Goal: Complete application form: Complete application form

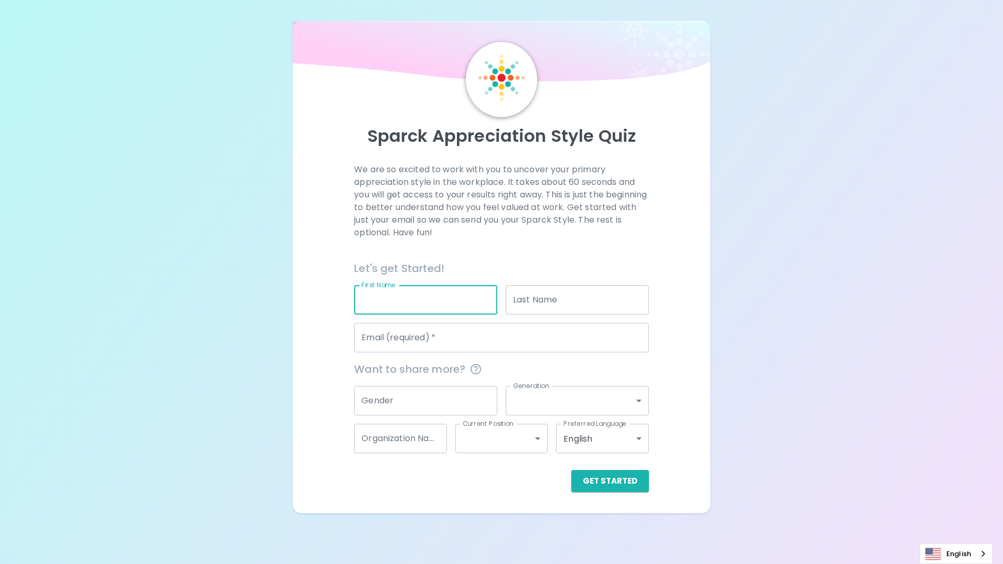
click at [453, 291] on input "First Name" at bounding box center [425, 299] width 143 height 29
type input "Phinyada"
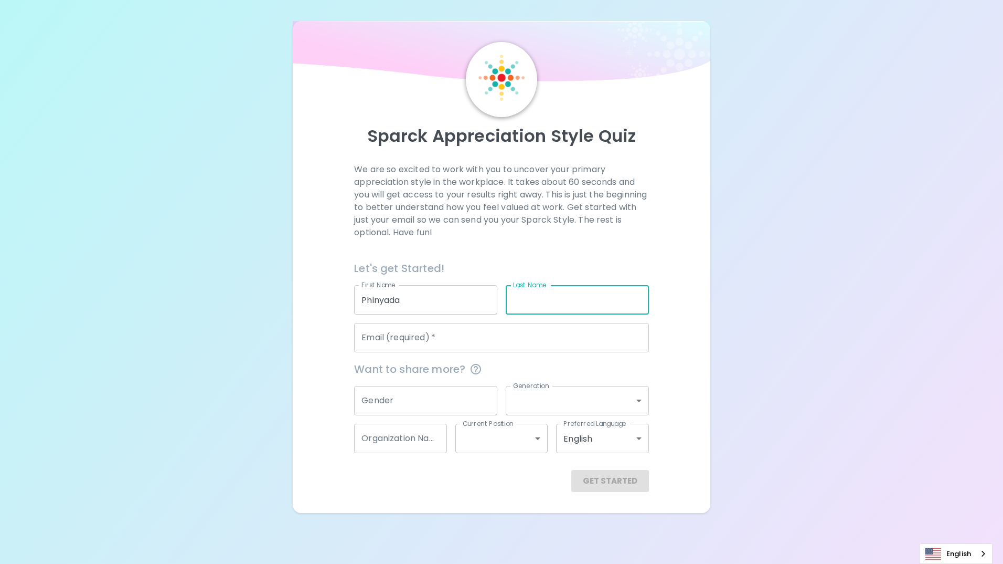
click at [554, 306] on input "Last Name" at bounding box center [577, 299] width 143 height 29
type input "Phuwapariyathorn"
click at [439, 342] on input "Email (required)   *" at bounding box center [501, 337] width 294 height 29
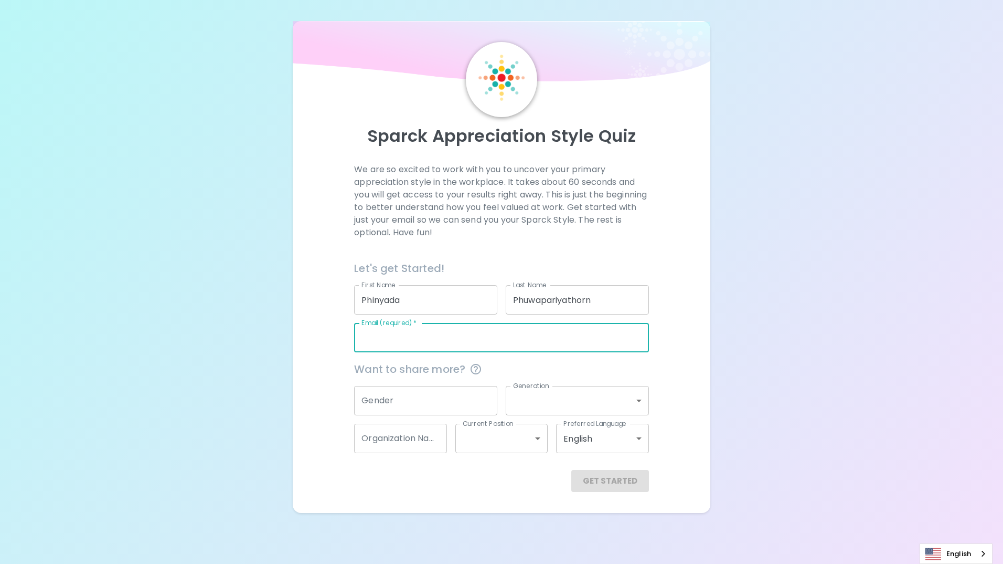
type input "[EMAIL_ADDRESS][DOMAIN_NAME]"
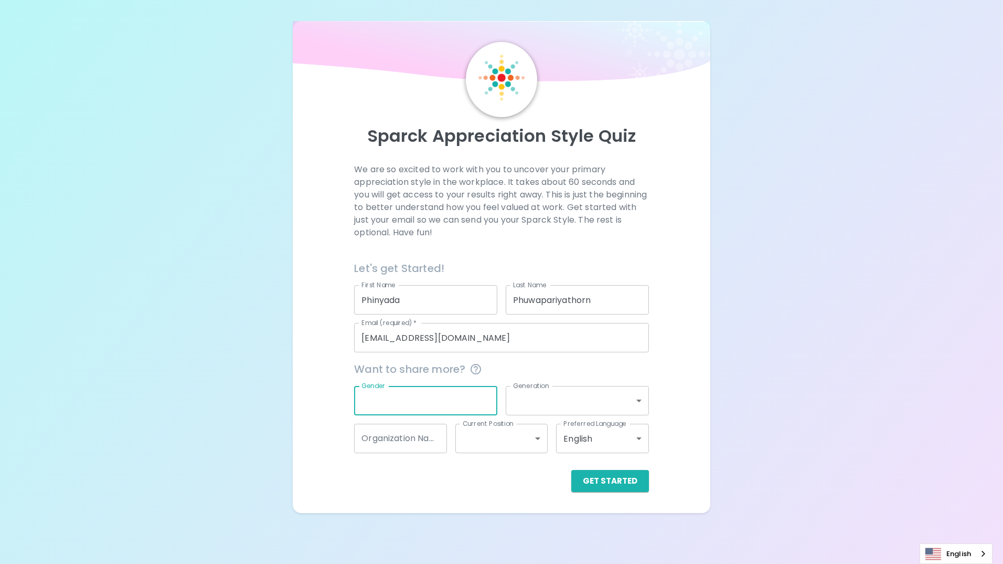
click at [406, 408] on input "Gender" at bounding box center [425, 400] width 143 height 29
type input "[DEMOGRAPHIC_DATA]"
click at [630, 406] on body "Sparck Appreciation Style Quiz We are so excited to work with you to uncover yo…" at bounding box center [501, 282] width 1003 height 564
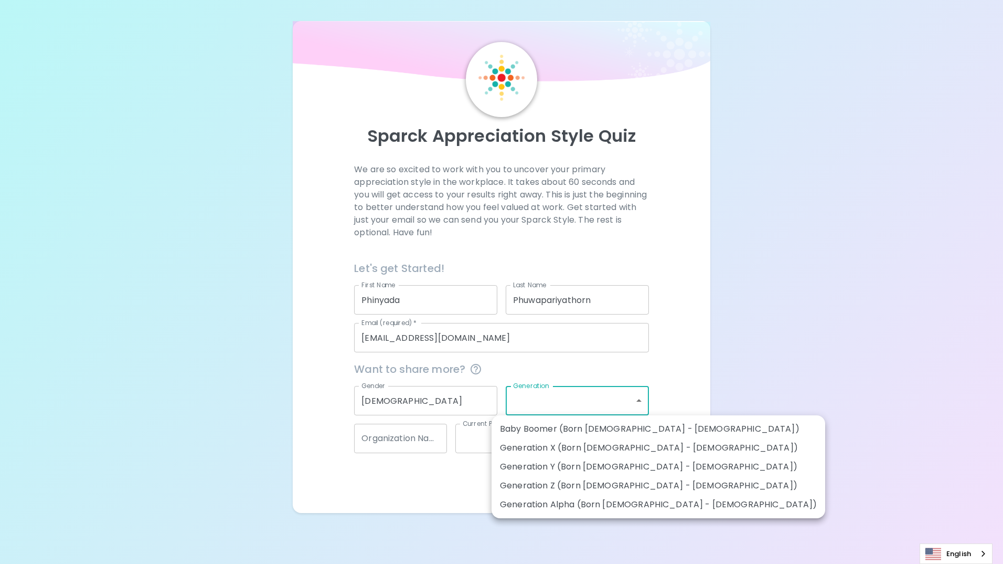
click at [402, 482] on div at bounding box center [501, 282] width 1003 height 564
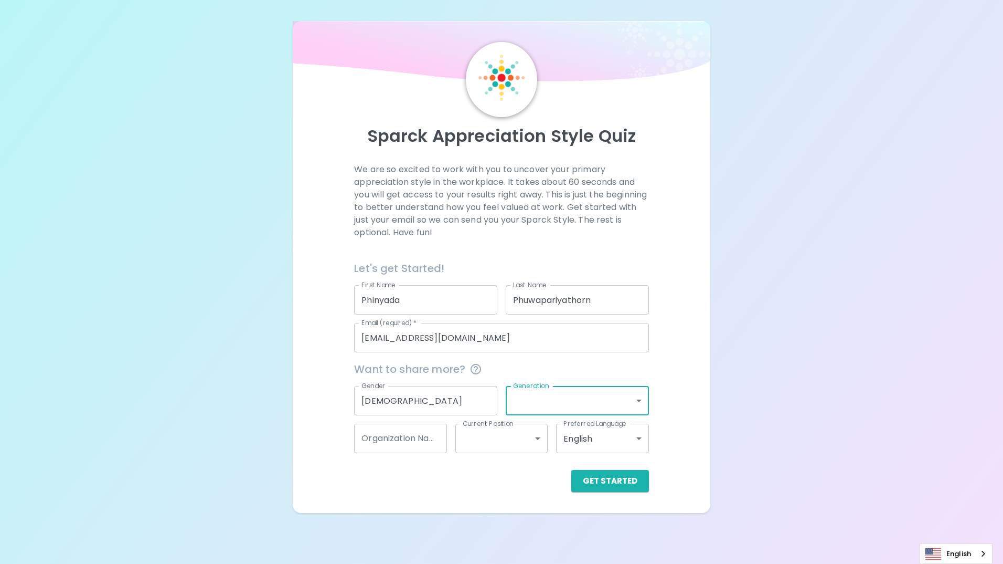
click at [526, 437] on body "Sparck Appreciation Style Quiz We are so excited to work with you to uncover yo…" at bounding box center [501, 282] width 1003 height 564
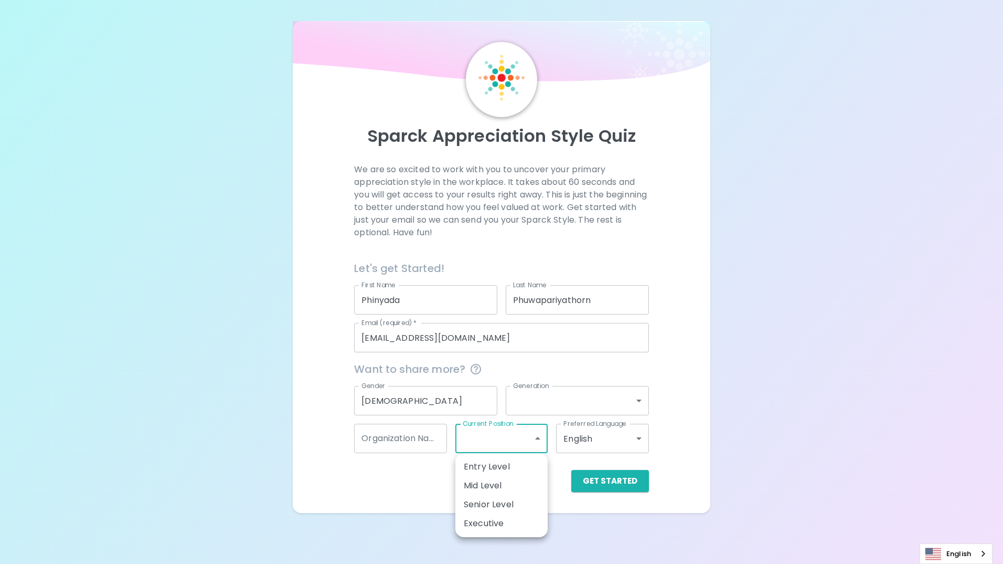
click at [630, 445] on div at bounding box center [501, 282] width 1003 height 564
click at [607, 442] on body "Sparck Appreciation Style Quiz We are so excited to work with you to uncover yo…" at bounding box center [501, 282] width 1003 height 564
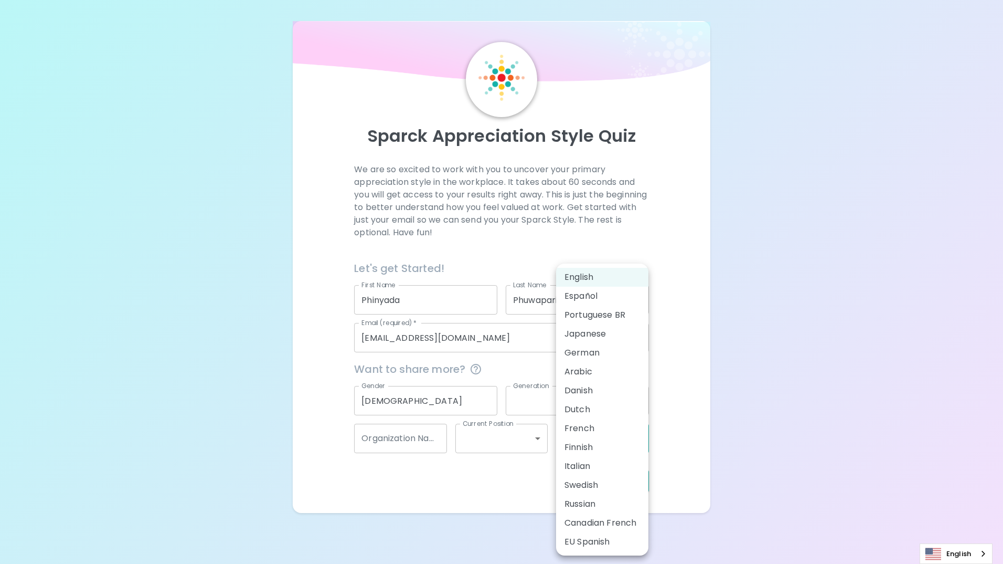
click at [688, 408] on div at bounding box center [501, 282] width 1003 height 564
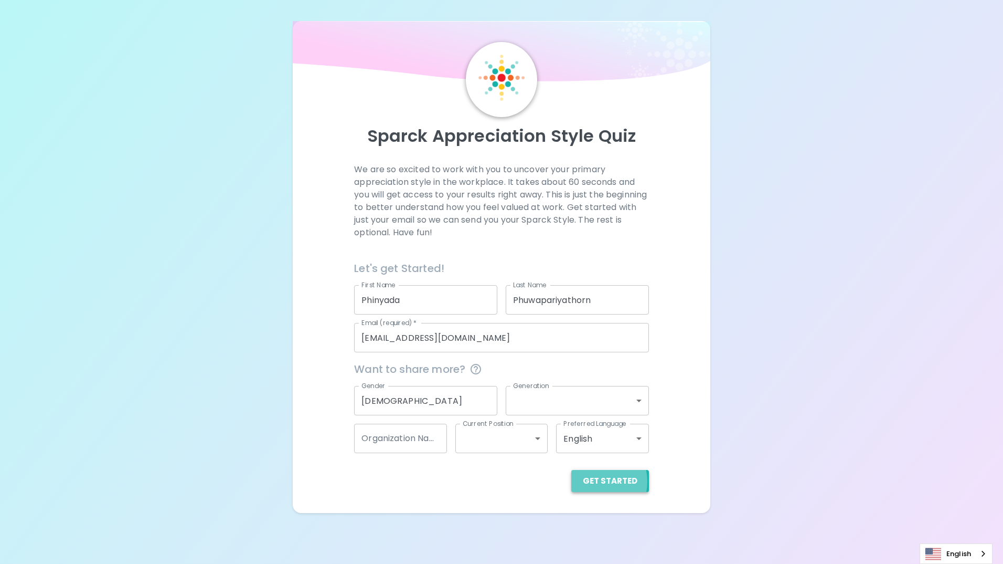
click at [596, 481] on button "Get Started" at bounding box center [611, 481] width 78 height 22
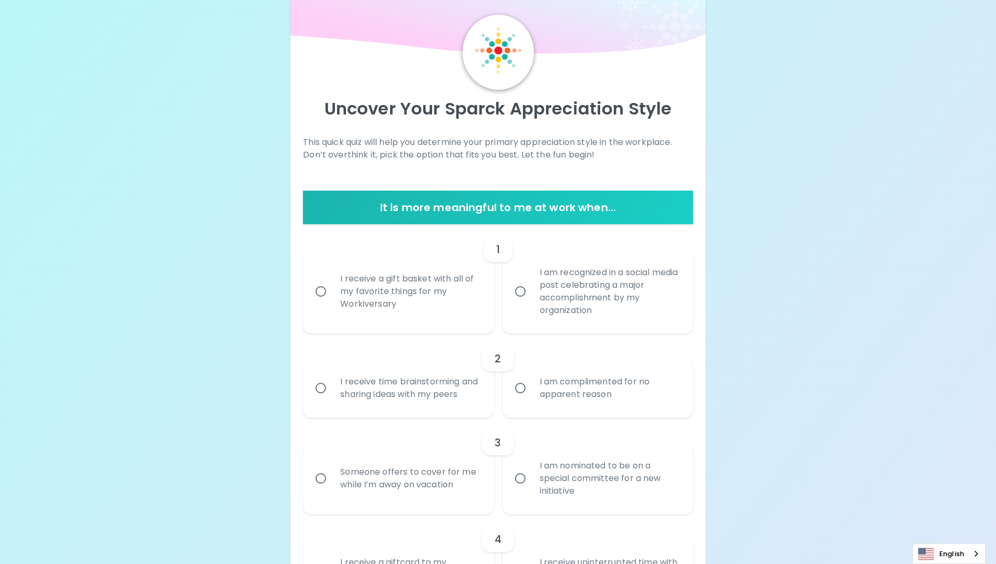
scroll to position [24, 0]
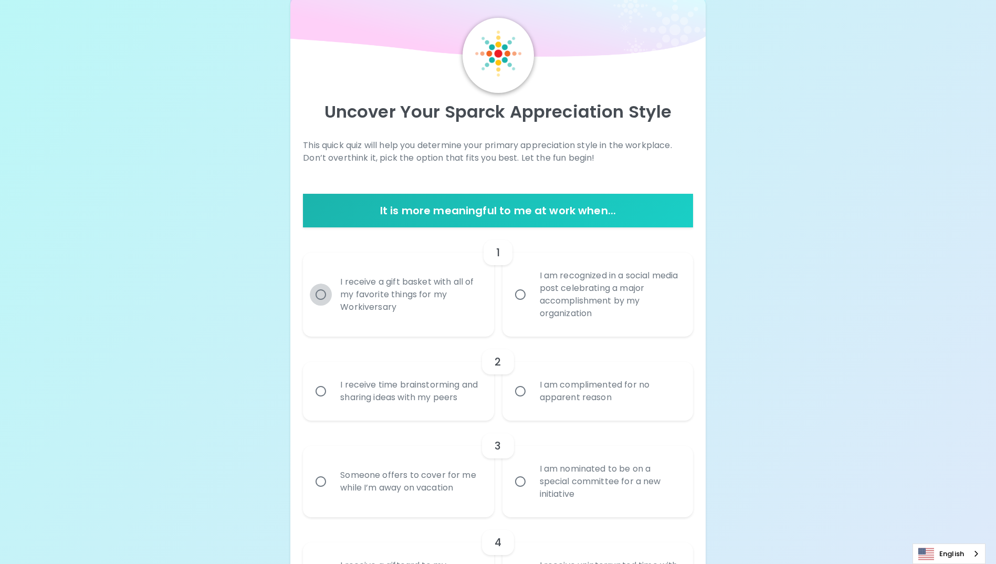
click at [320, 296] on input "I receive a gift basket with all of my favorite things for my Workiversary" at bounding box center [321, 294] width 22 height 22
radio input "true"
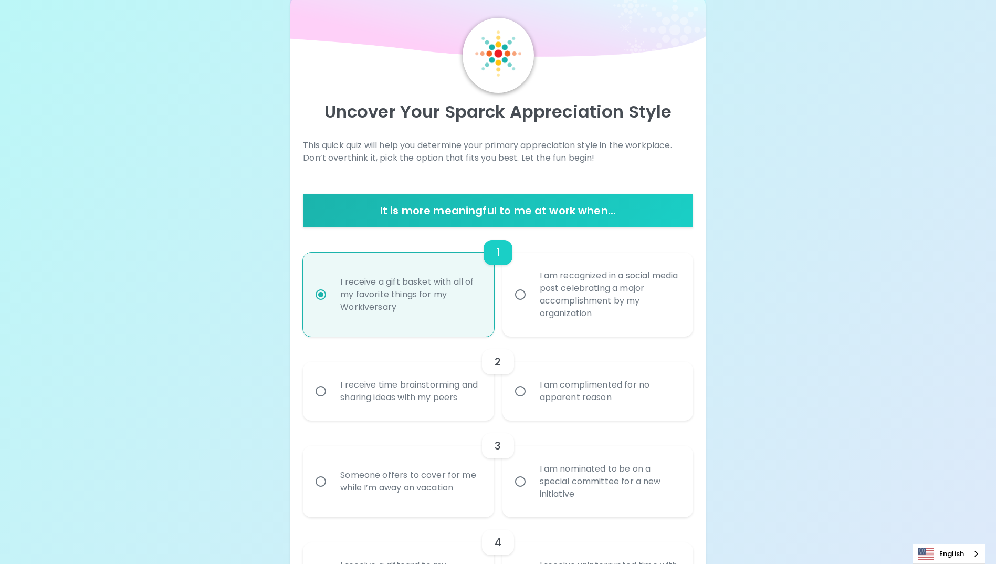
scroll to position [108, 0]
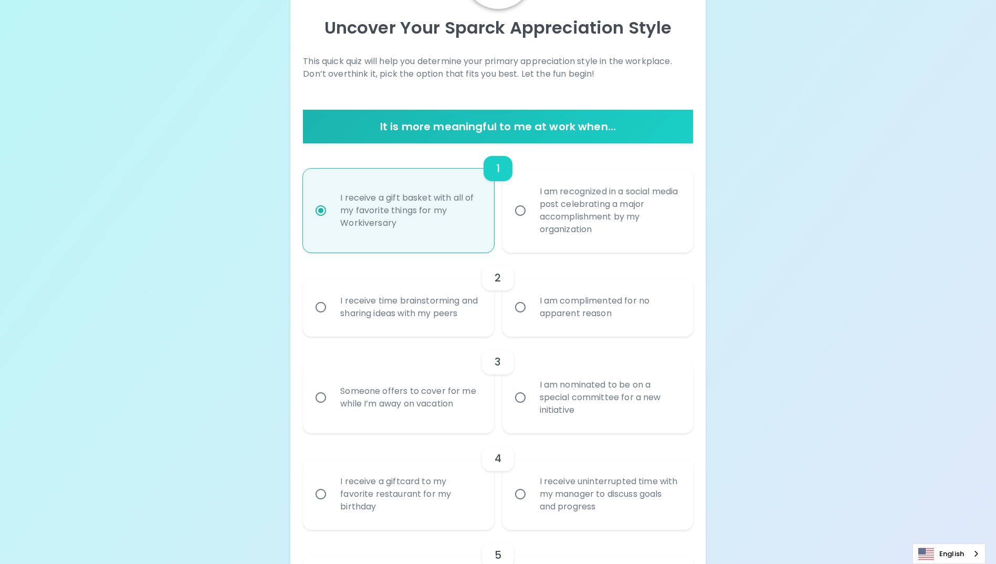
click at [320, 313] on input "I receive time brainstorming and sharing ideas with my peers" at bounding box center [321, 307] width 22 height 22
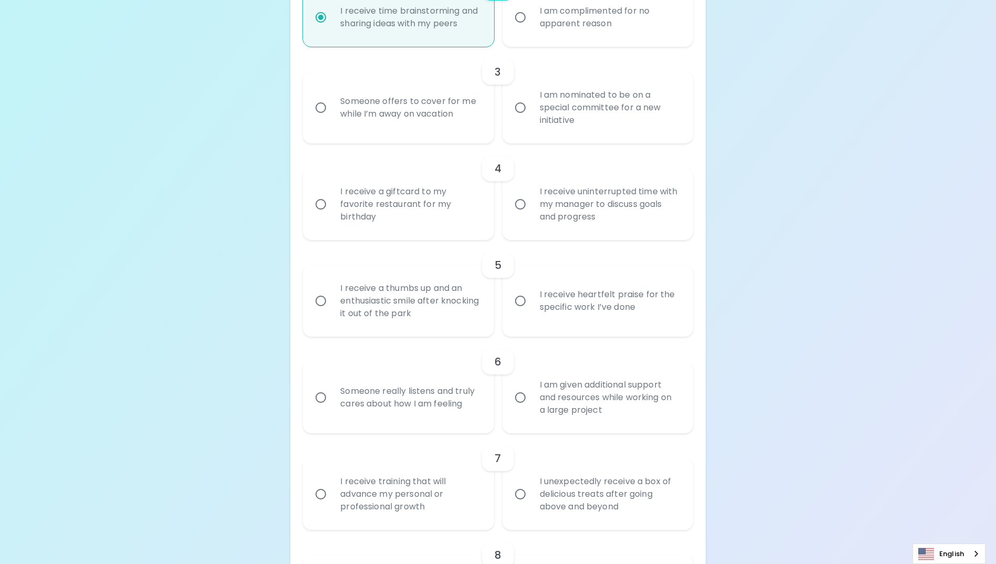
scroll to position [413, 0]
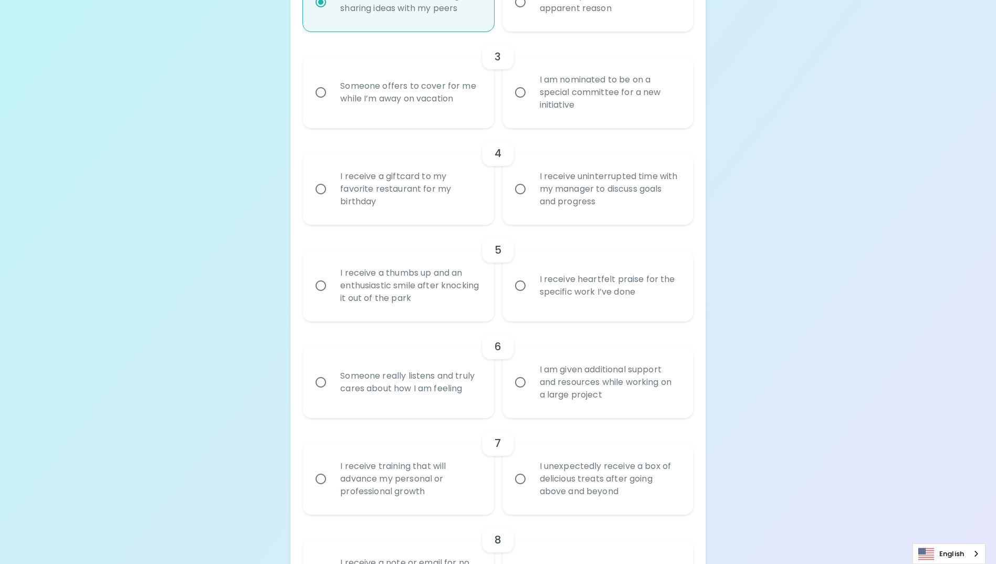
radio input "true"
click at [322, 103] on input "Someone offers to cover for me while I’m away on vacation" at bounding box center [321, 92] width 22 height 22
radio input "false"
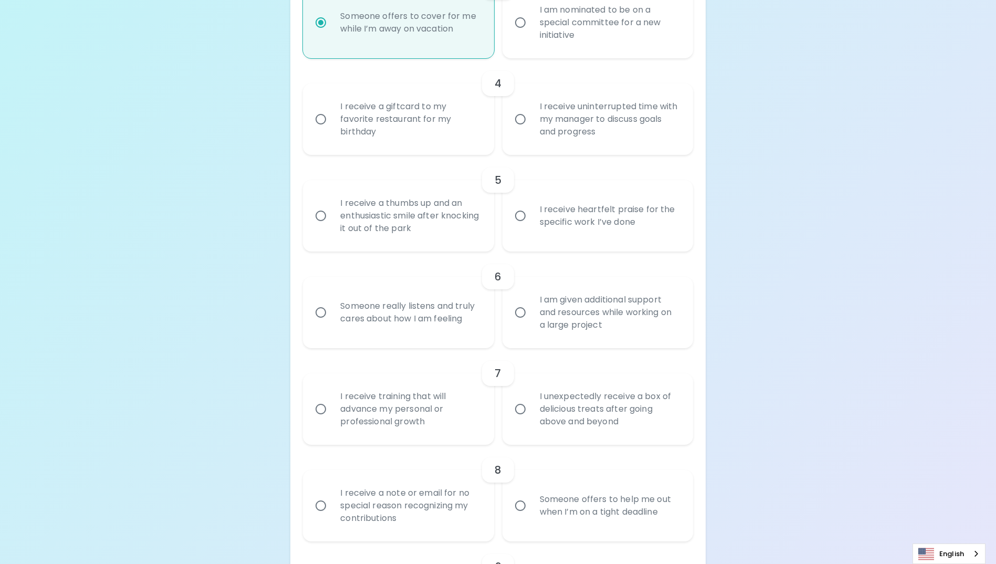
scroll to position [497, 0]
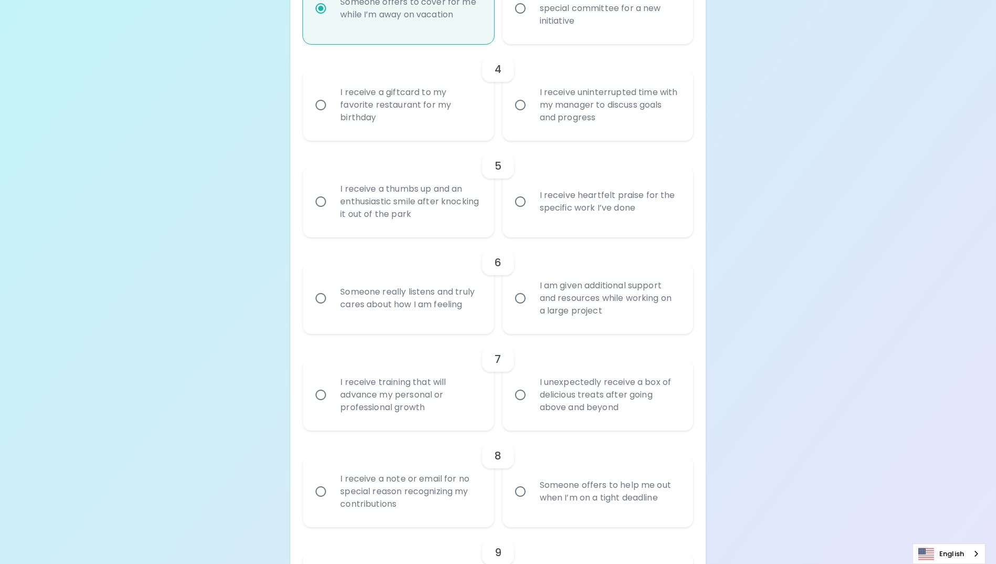
radio input "true"
click at [521, 309] on input "I am given additional support and resources while working on a large project" at bounding box center [520, 298] width 22 height 22
radio input "false"
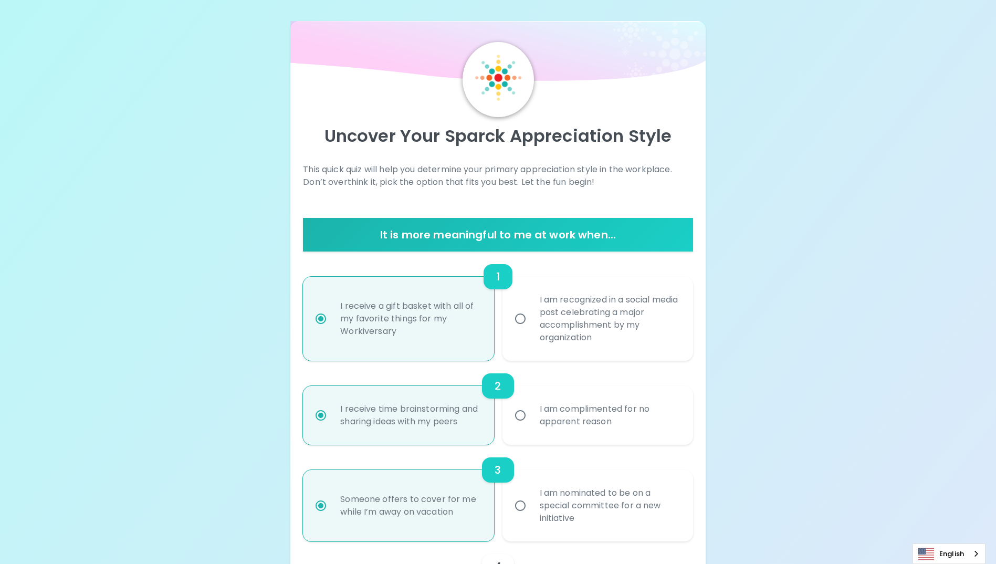
scroll to position [262, 0]
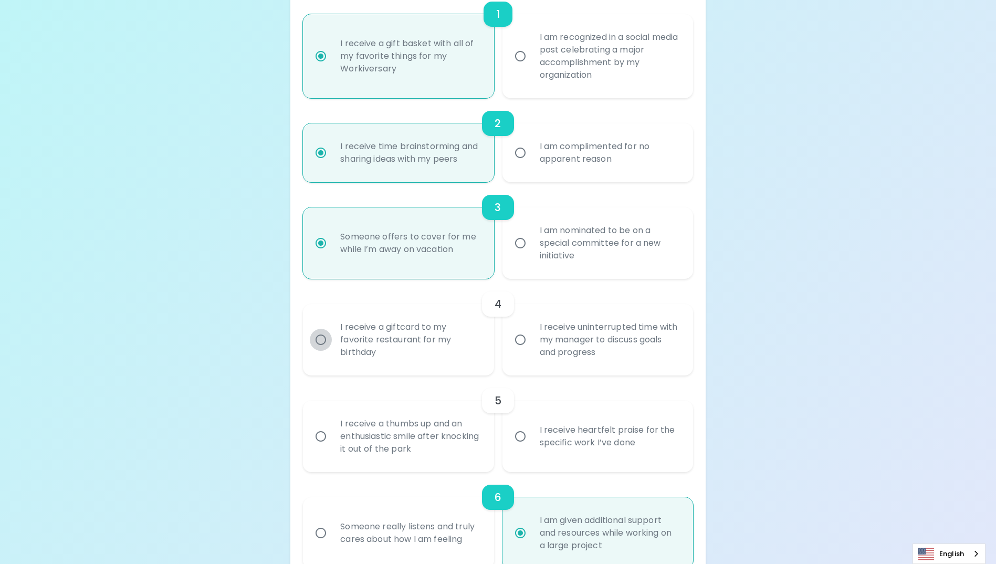
radio input "true"
click at [315, 351] on input "I receive a giftcard to my favorite restaurant for my birthday" at bounding box center [321, 340] width 22 height 22
radio input "false"
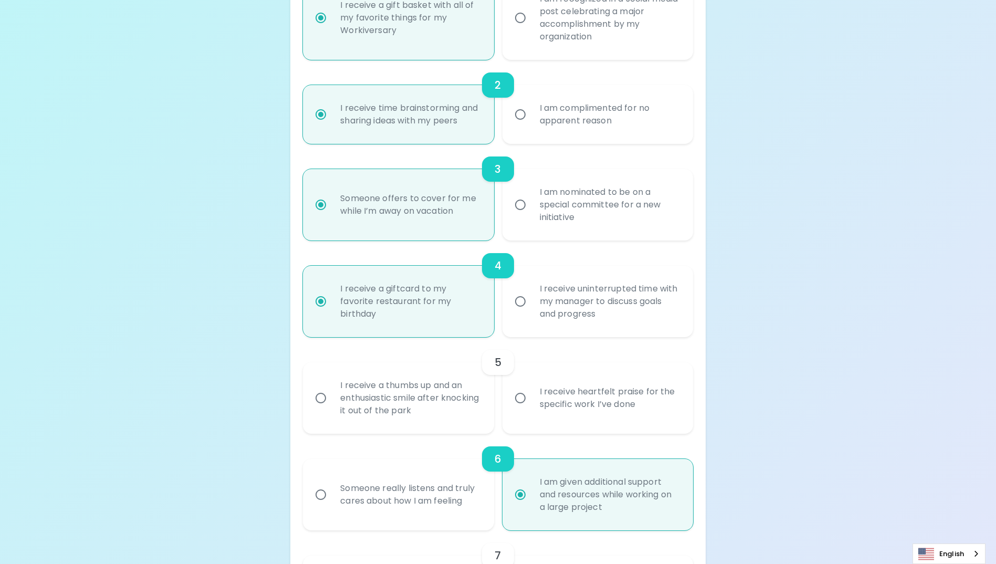
scroll to position [346, 0]
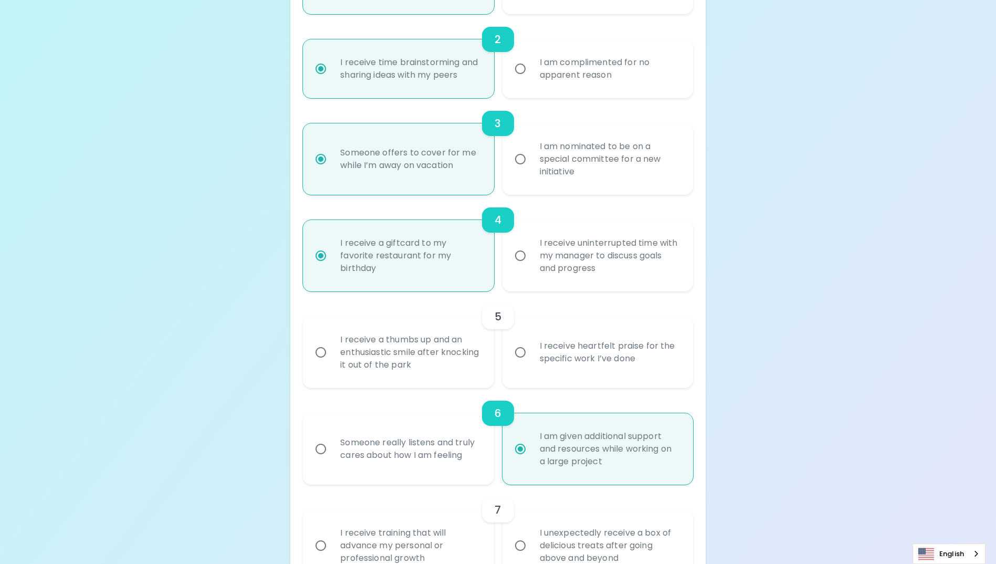
radio input "true"
click at [322, 363] on input "I receive a thumbs up and an enthusiastic smile after knocking it out of the pa…" at bounding box center [321, 352] width 22 height 22
radio input "false"
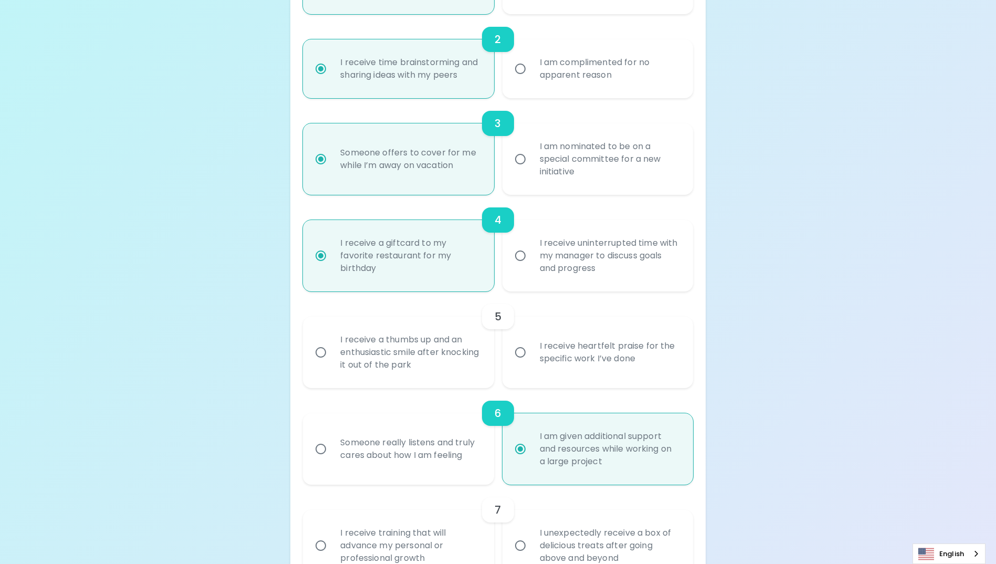
radio input "false"
radio input "true"
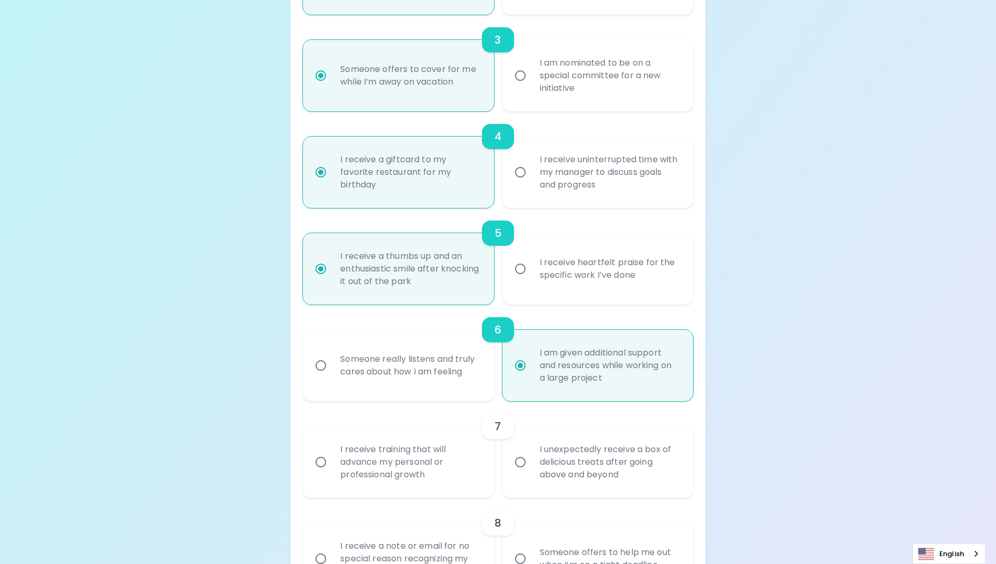
scroll to position [430, 0]
radio input "false"
click at [319, 376] on input "Someone really listens and truly cares about how I am feeling" at bounding box center [321, 365] width 22 height 22
radio input "false"
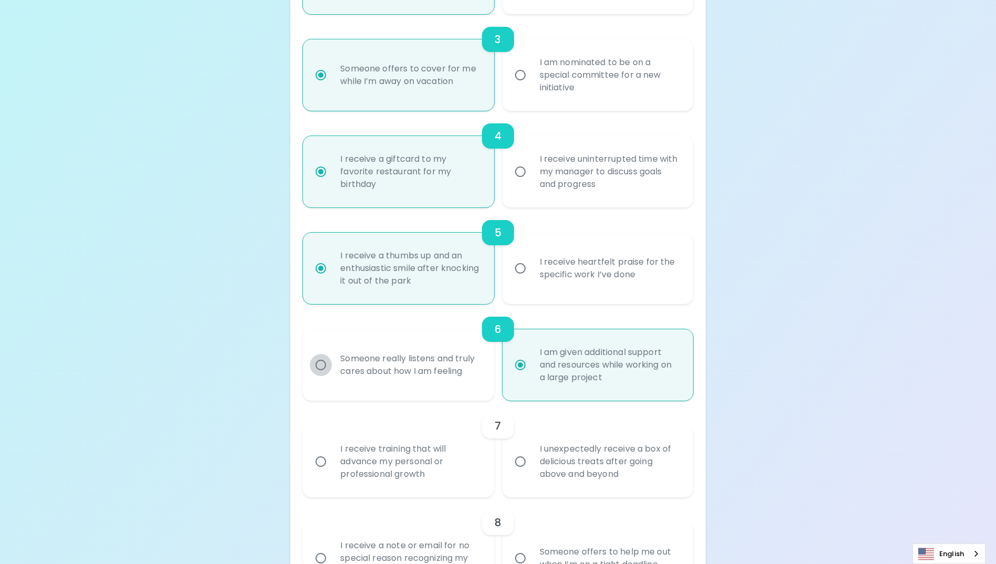
radio input "false"
radio input "true"
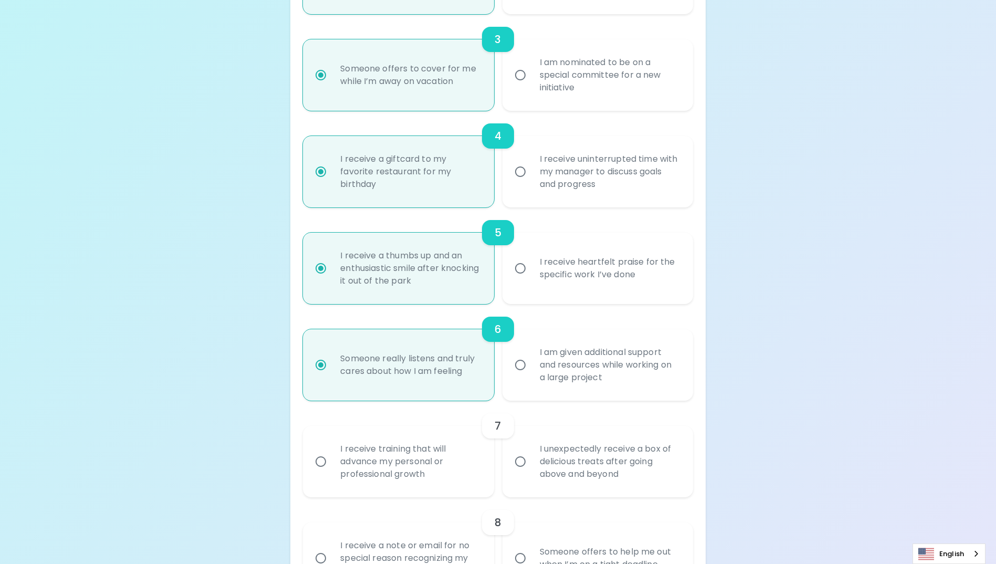
scroll to position [693, 0]
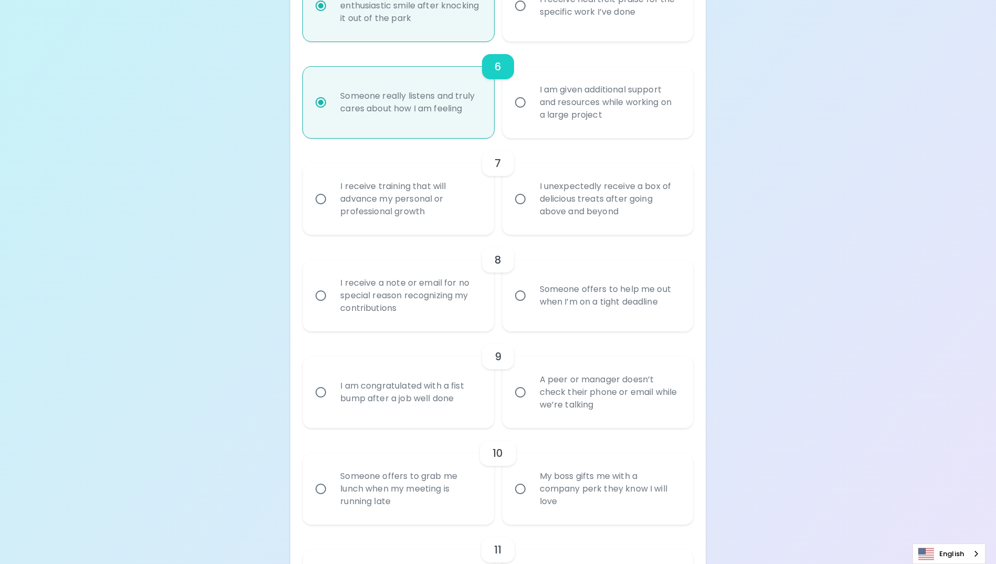
radio input "true"
click at [323, 210] on input "I receive training that will advance my personal or professional growth" at bounding box center [321, 199] width 22 height 22
radio input "false"
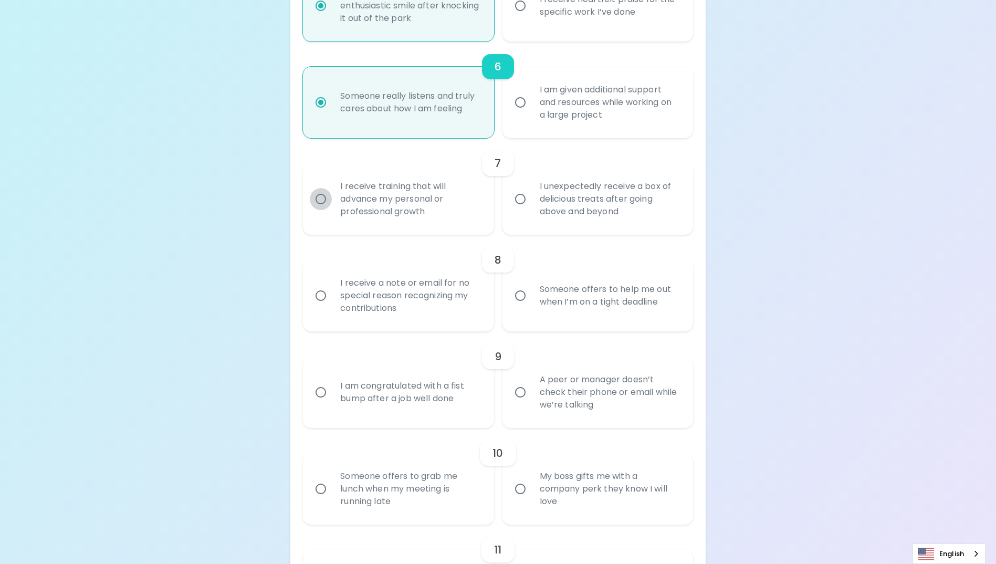
radio input "false"
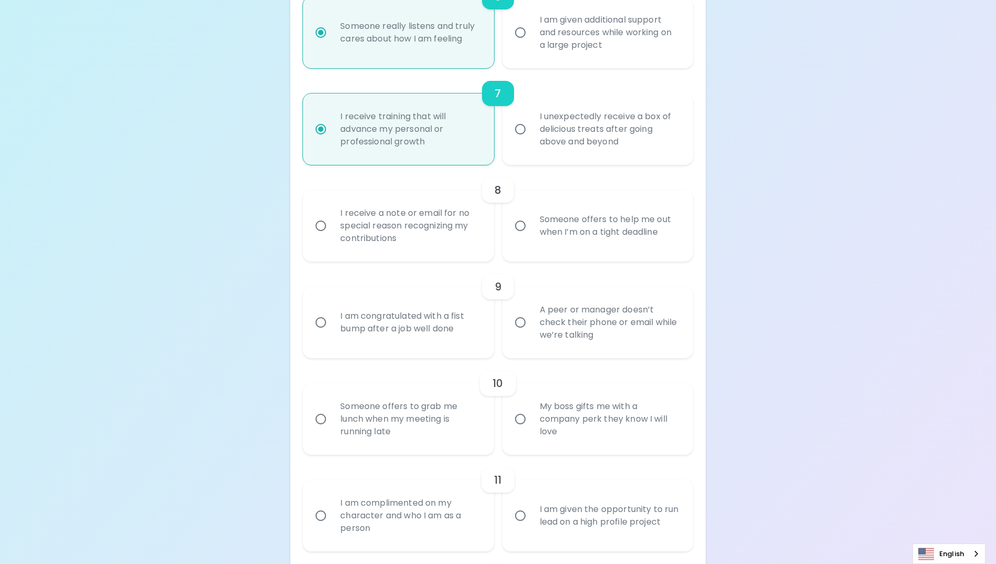
scroll to position [777, 0]
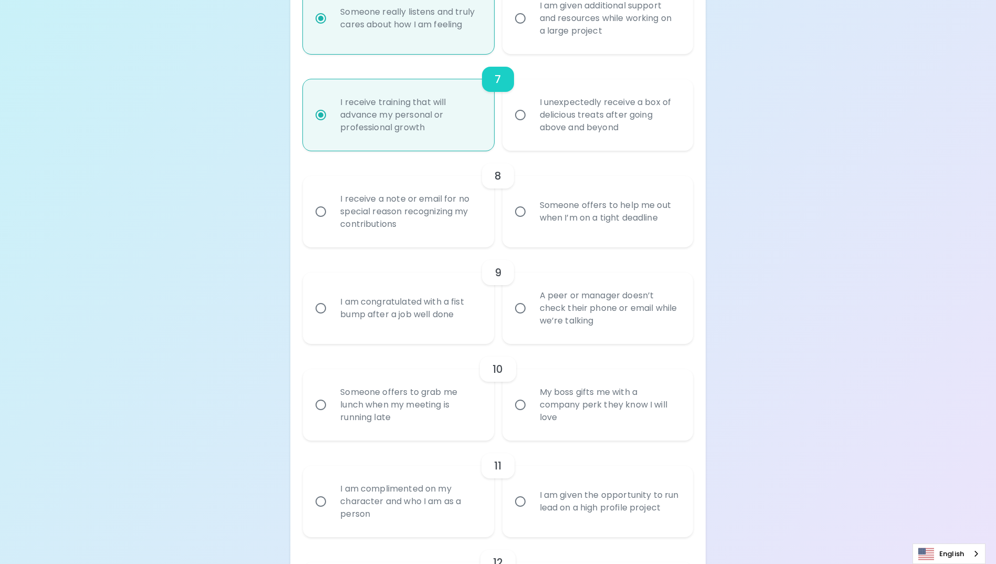
radio input "true"
click at [323, 215] on input "I receive a note or email for no special reason recognizing my contributions" at bounding box center [321, 211] width 22 height 22
radio input "false"
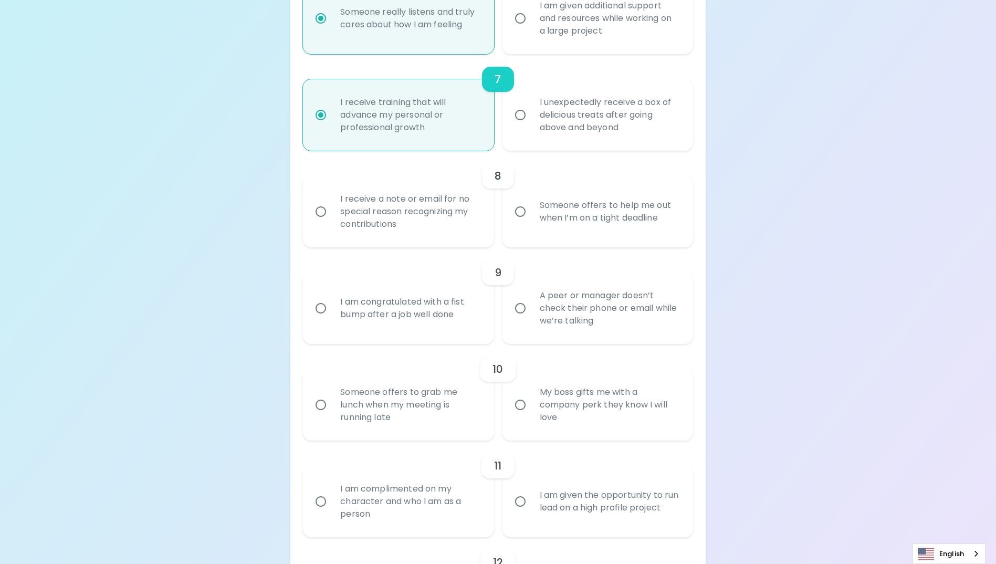
radio input "false"
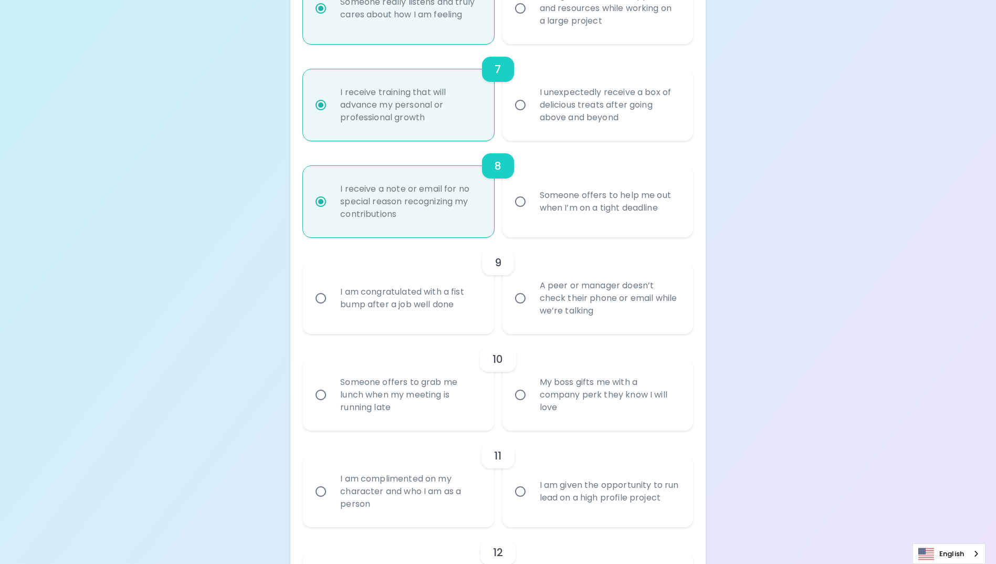
scroll to position [861, 0]
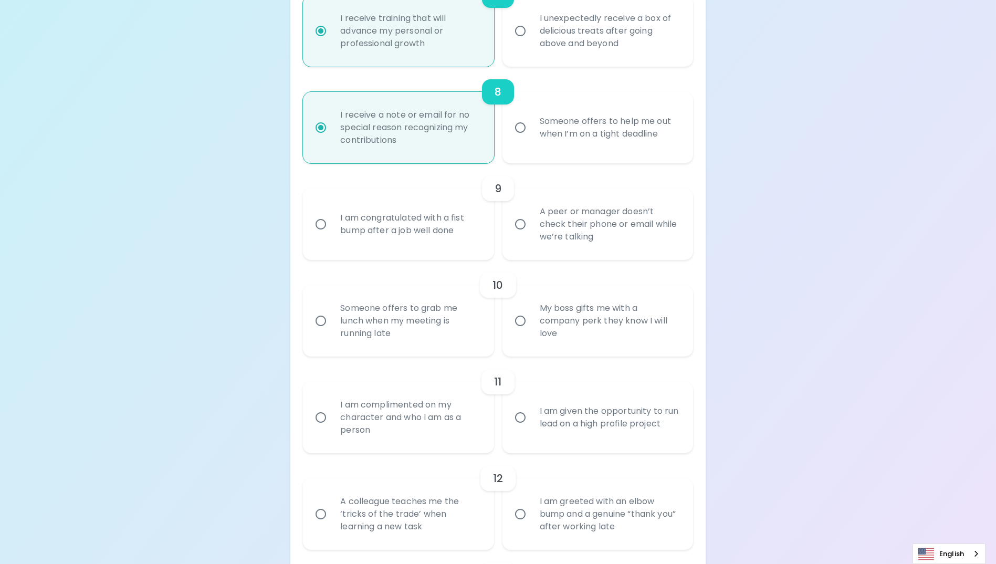
radio input "true"
click at [312, 235] on input "I am congratulated with a fist bump after a job well done" at bounding box center [321, 224] width 22 height 22
radio input "false"
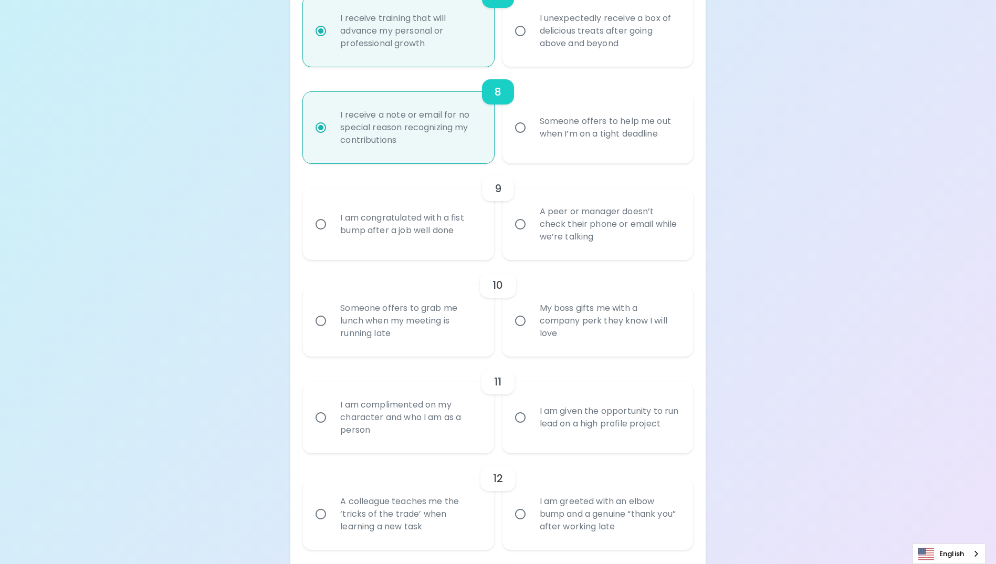
radio input "false"
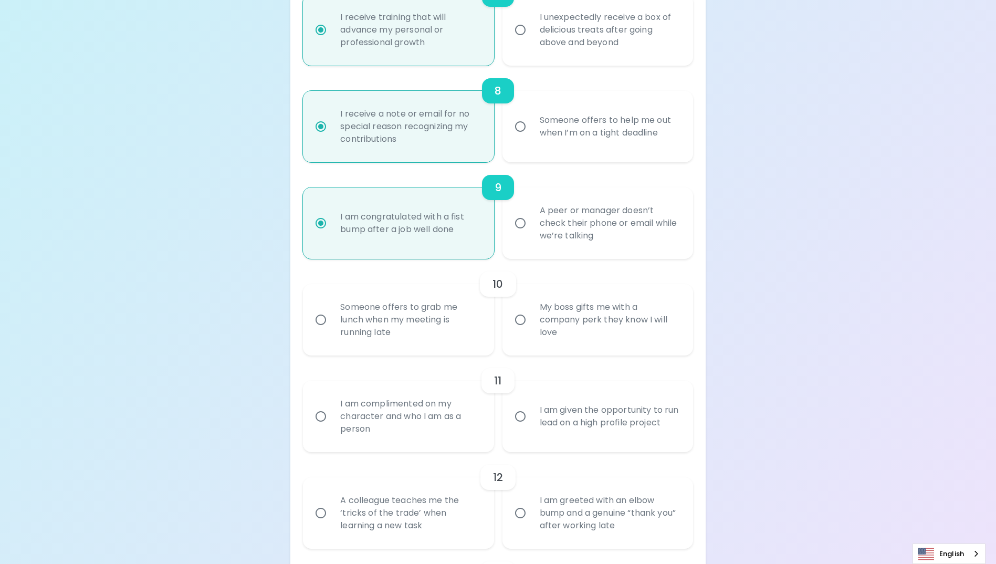
scroll to position [945, 0]
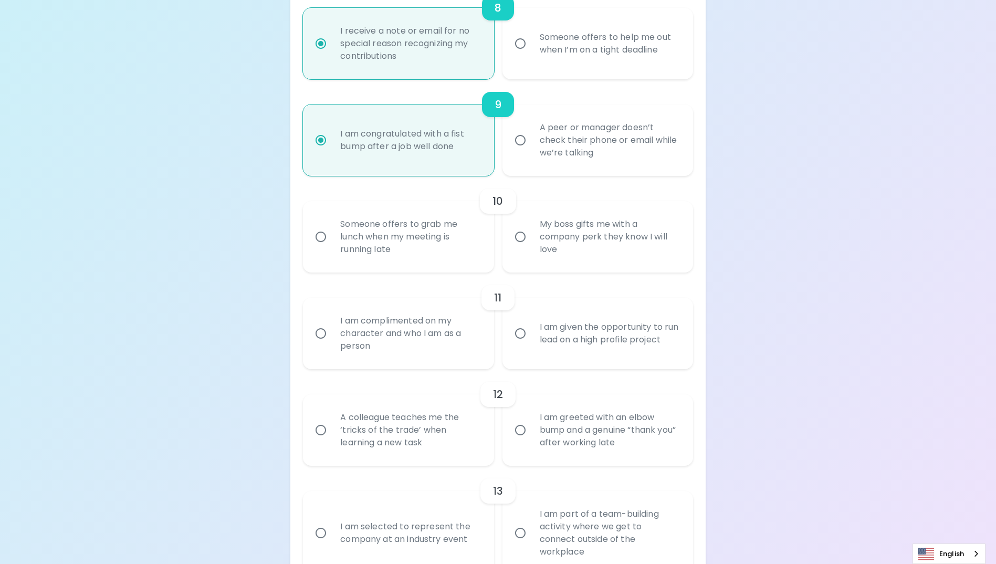
radio input "true"
click at [322, 248] on input "Someone offers to grab me lunch when my meeting is running late" at bounding box center [321, 237] width 22 height 22
radio input "false"
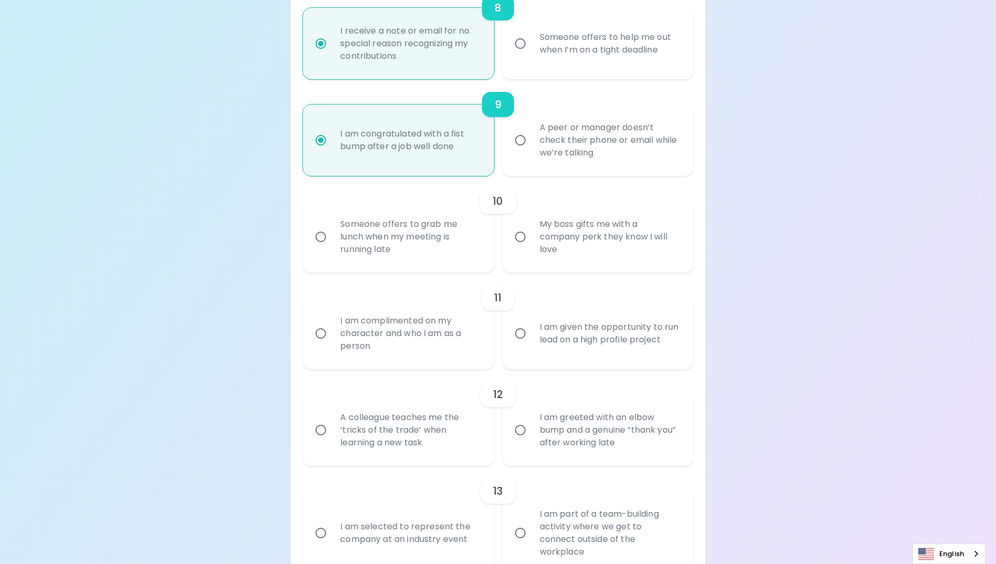
radio input "false"
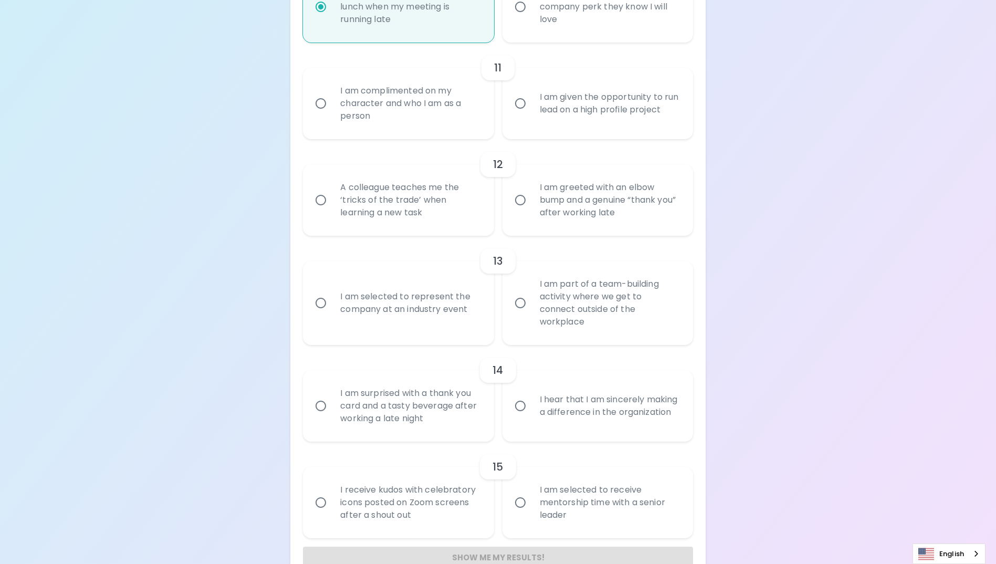
scroll to position [1200, 0]
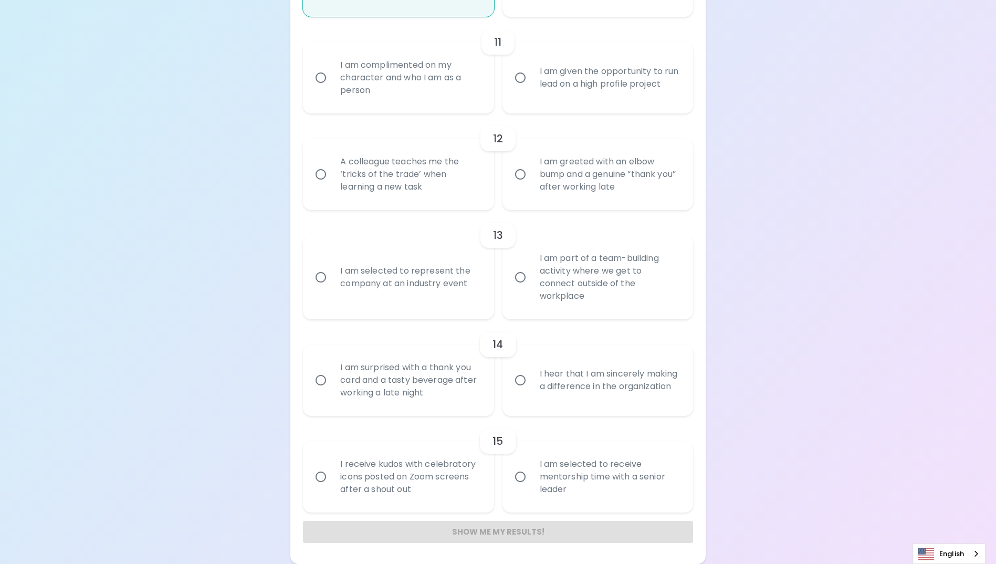
radio input "true"
click at [320, 382] on input "I am surprised with a thank you card and a tasty beverage after working a late …" at bounding box center [321, 380] width 22 height 22
radio input "false"
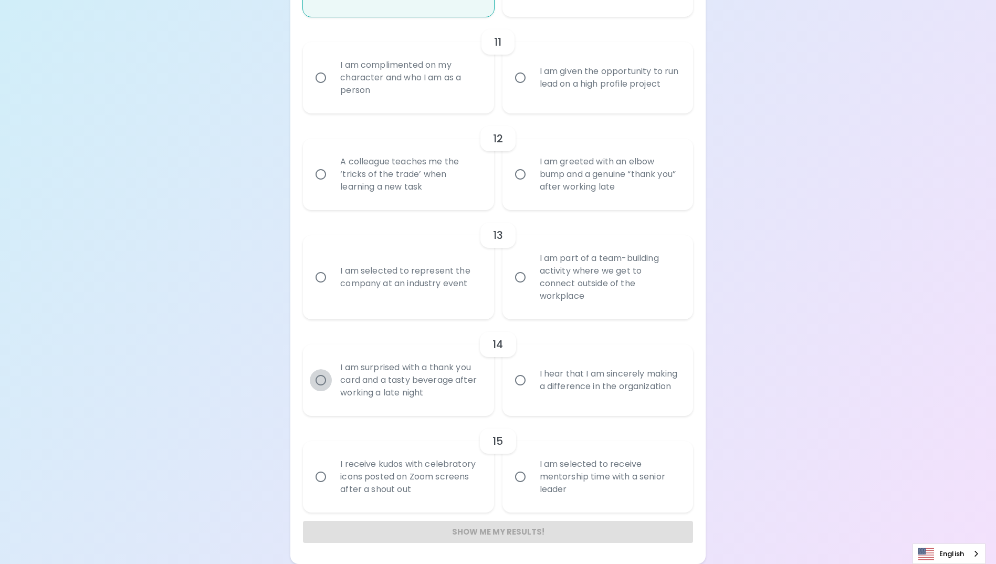
radio input "false"
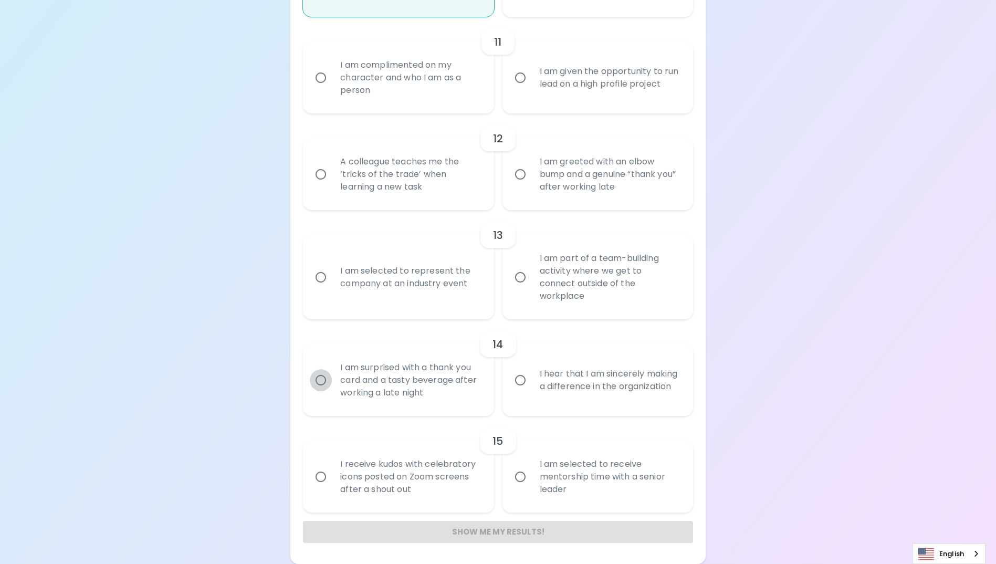
radio input "false"
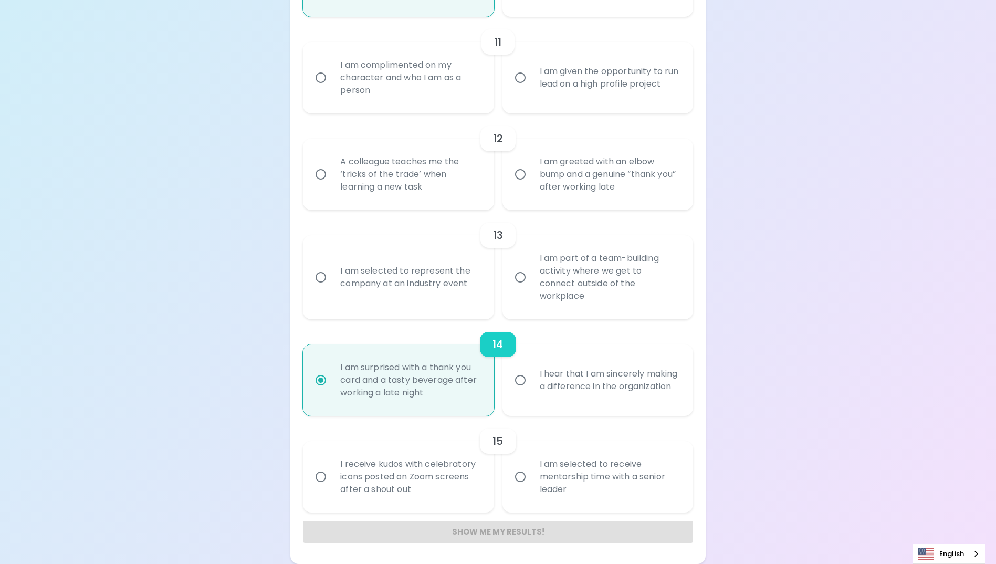
radio input "true"
click at [321, 89] on input "I am complimented on my character and who I am as a person" at bounding box center [321, 78] width 22 height 22
radio input "false"
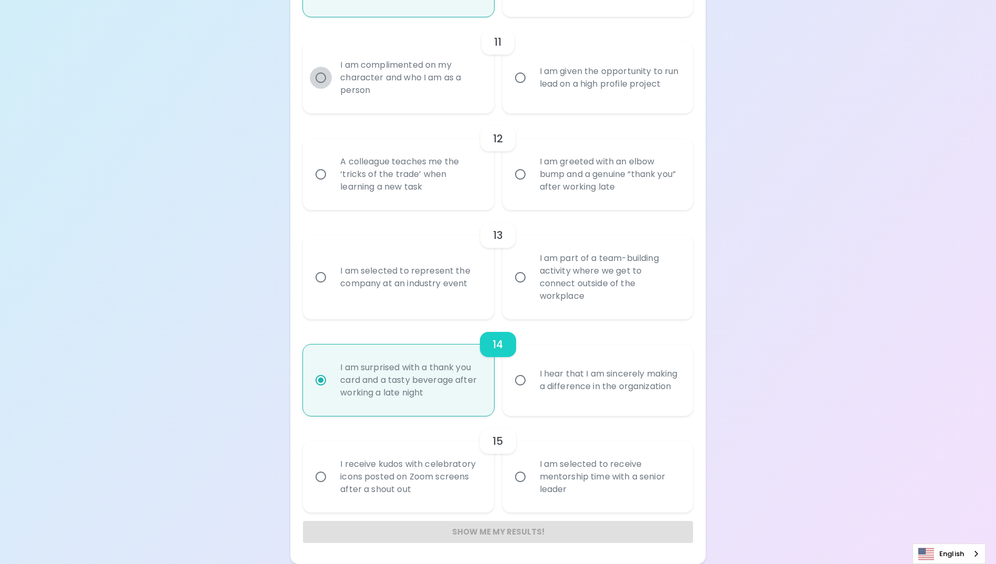
radio input "false"
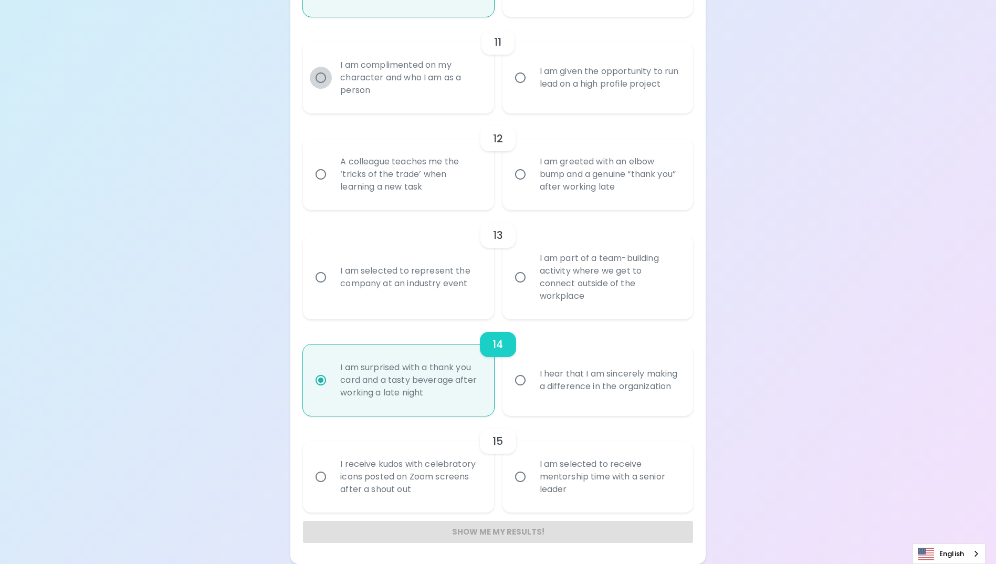
radio input "false"
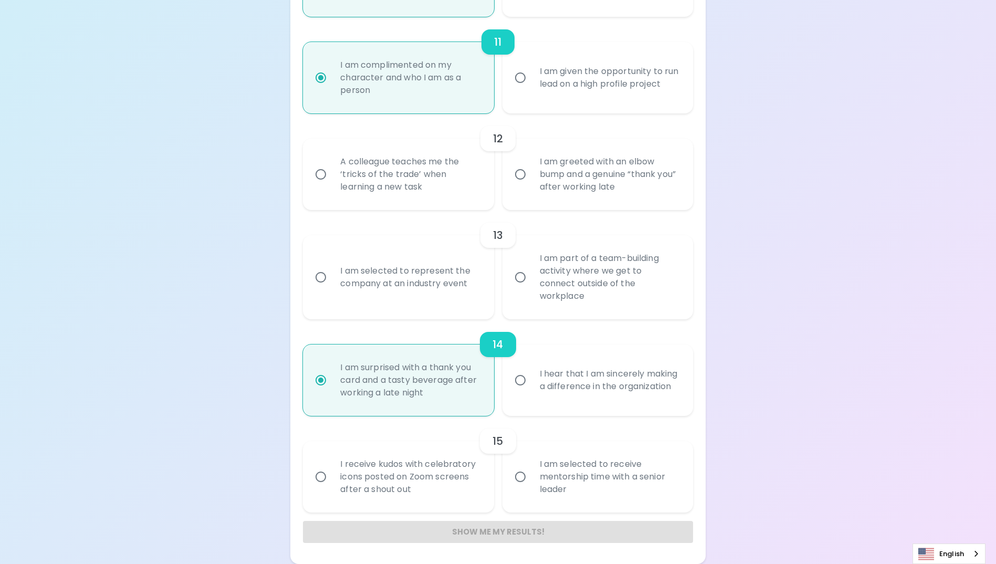
radio input "true"
click at [522, 185] on input "I am greeted with an elbow bump and a genuine “thank you” after working late" at bounding box center [520, 174] width 22 height 22
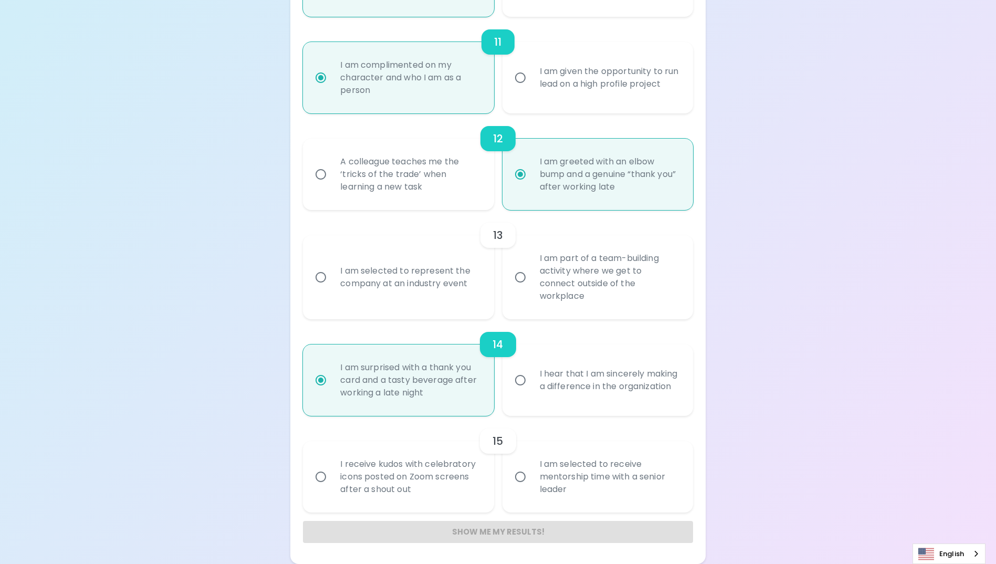
radio input "false"
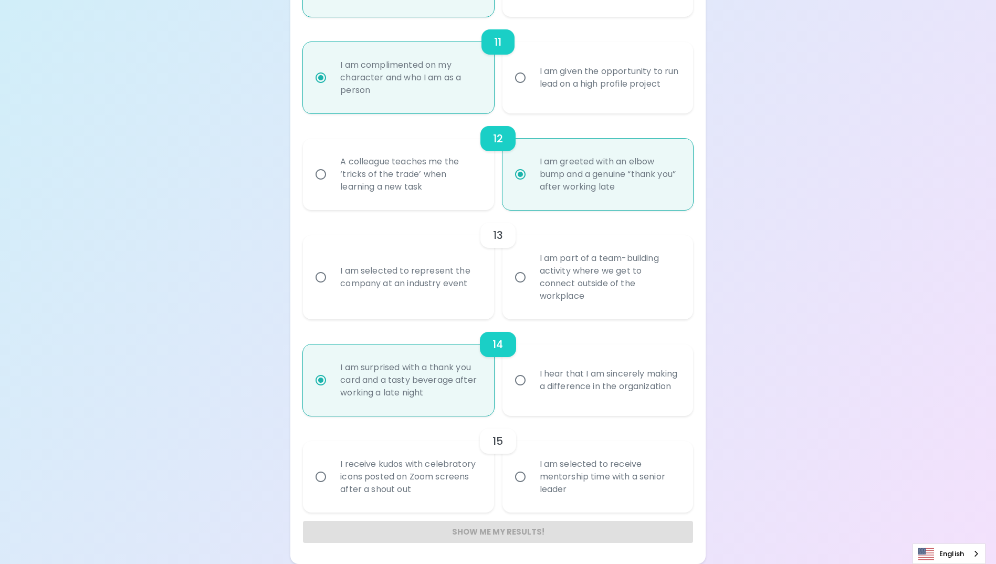
radio input "false"
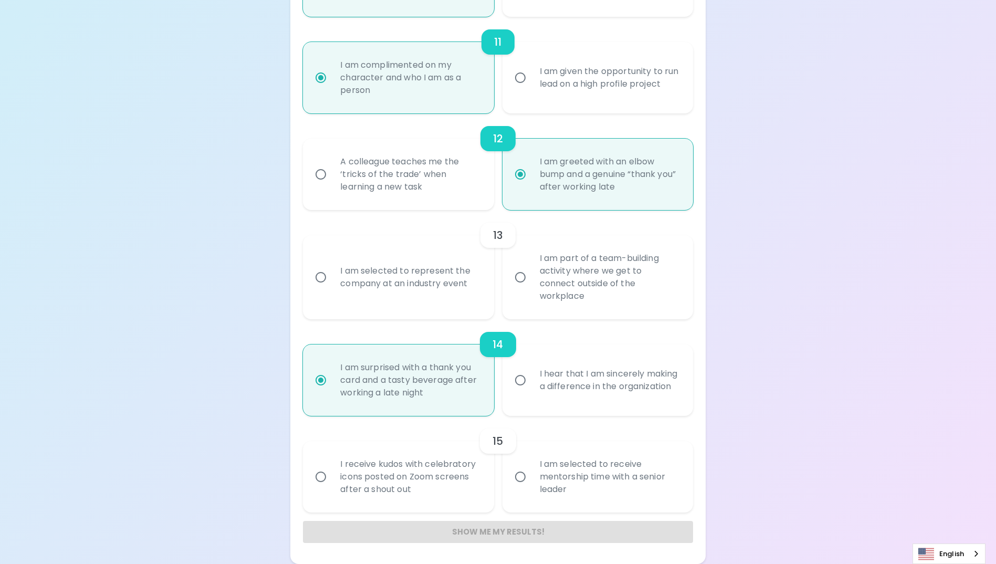
radio input "false"
radio input "true"
click at [519, 284] on input "I am part of a team-building activity where we get to connect outside of the wo…" at bounding box center [520, 277] width 22 height 22
radio input "false"
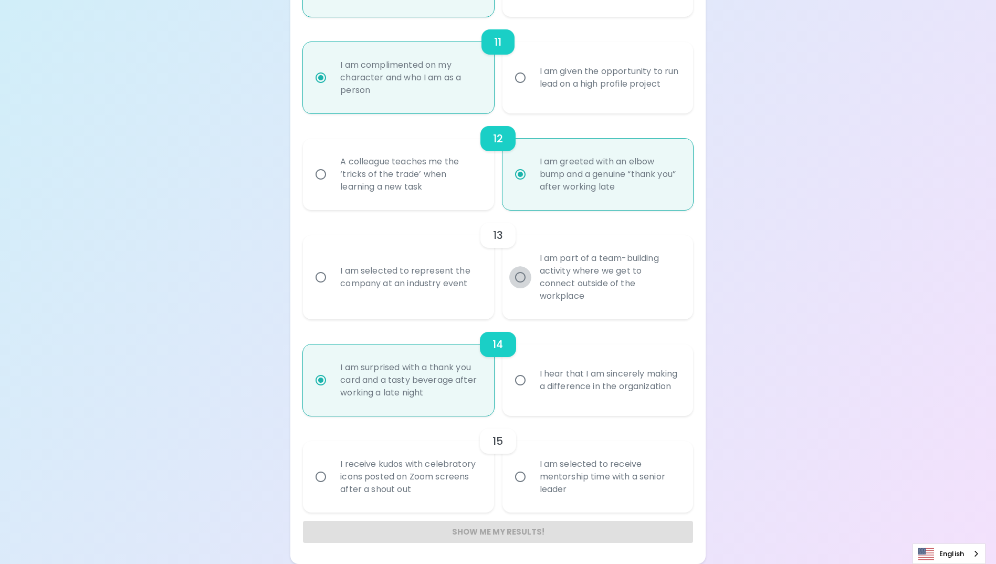
radio input "false"
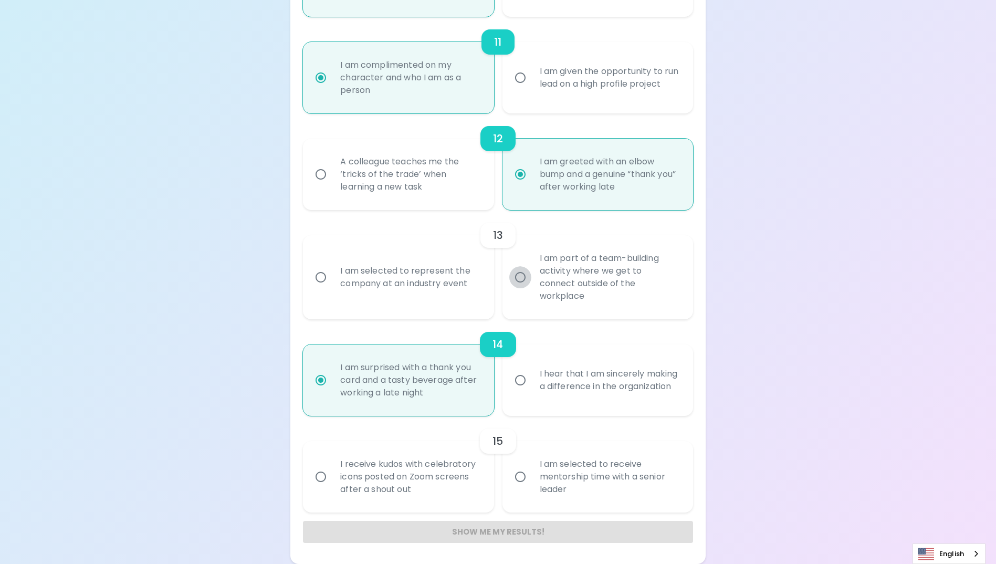
radio input "false"
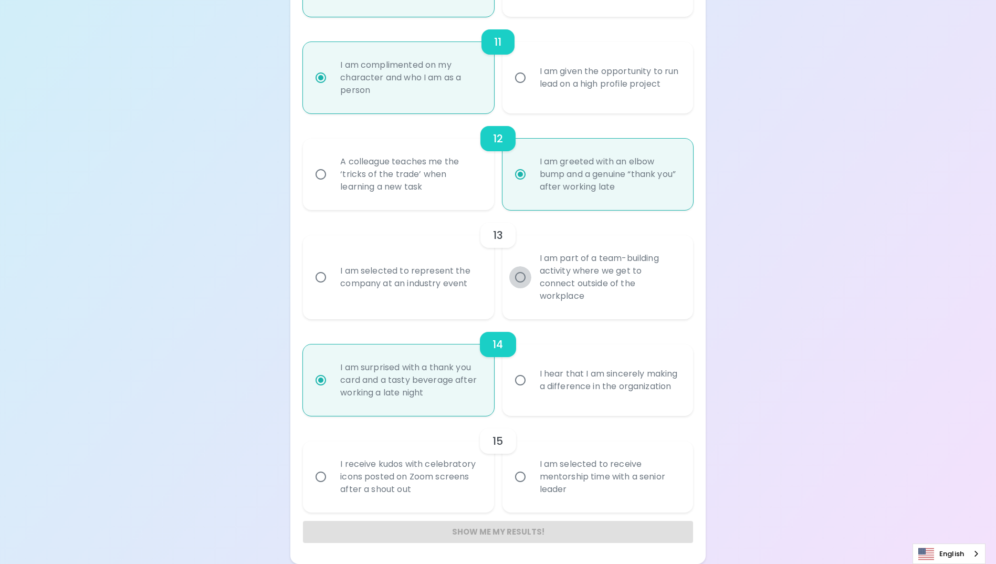
radio input "false"
radio input "true"
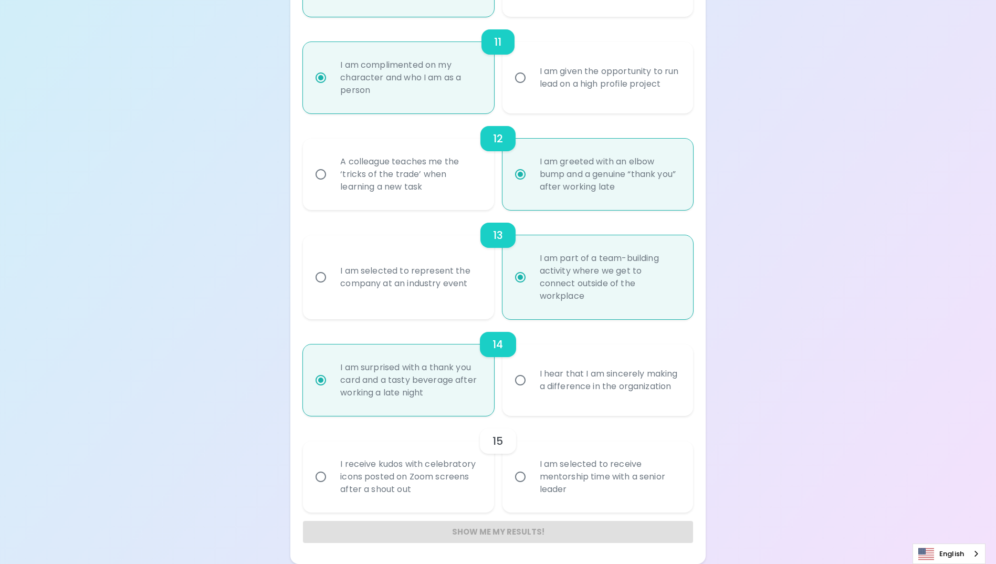
radio input "true"
click at [316, 480] on input "I receive kudos with celebratory icons posted on Zoom screens after a shout out" at bounding box center [321, 477] width 22 height 22
radio input "false"
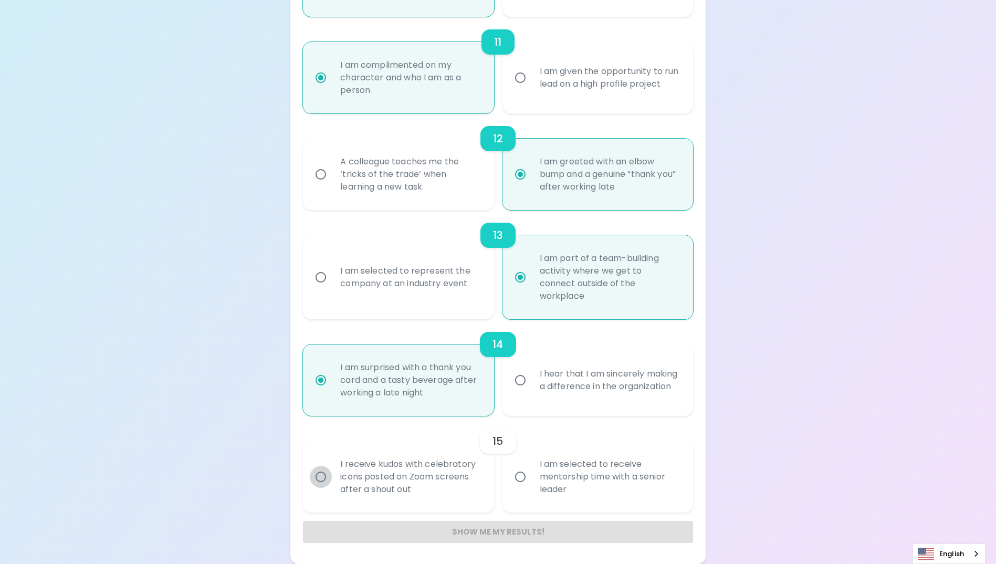
radio input "false"
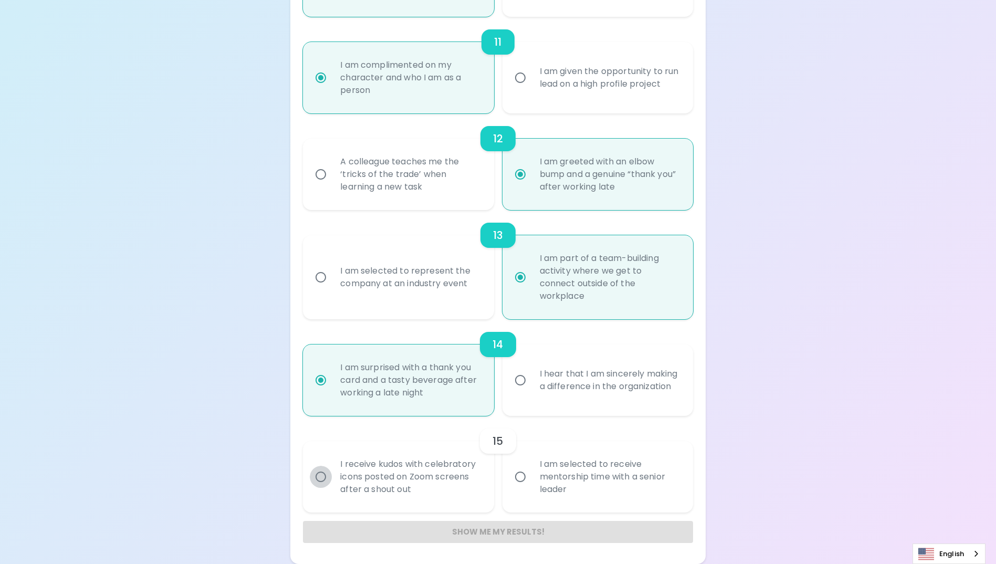
radio input "false"
radio input "true"
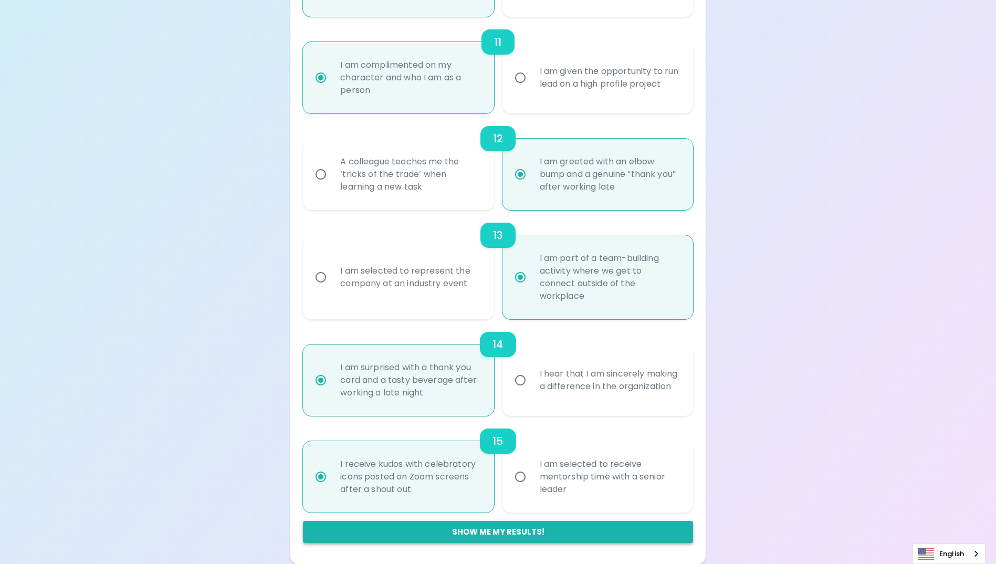
radio input "true"
click at [523, 530] on button "Show me my results!" at bounding box center [497, 532] width 389 height 22
radio input "false"
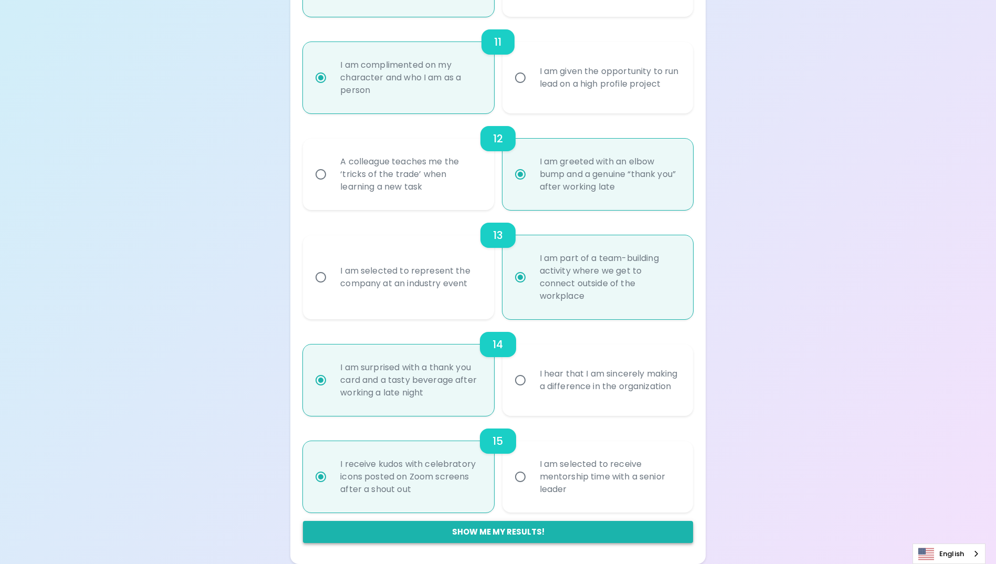
radio input "false"
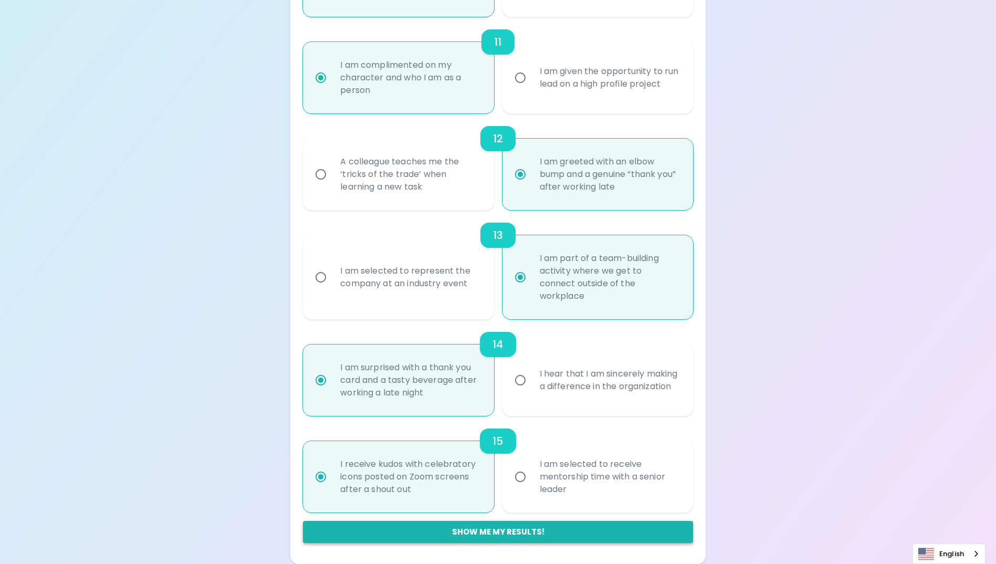
radio input "false"
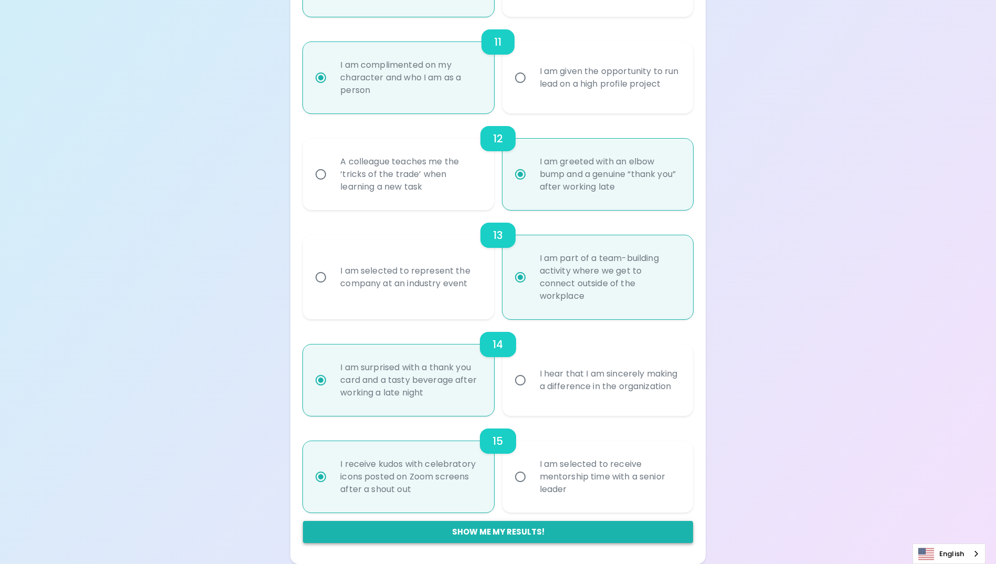
radio input "false"
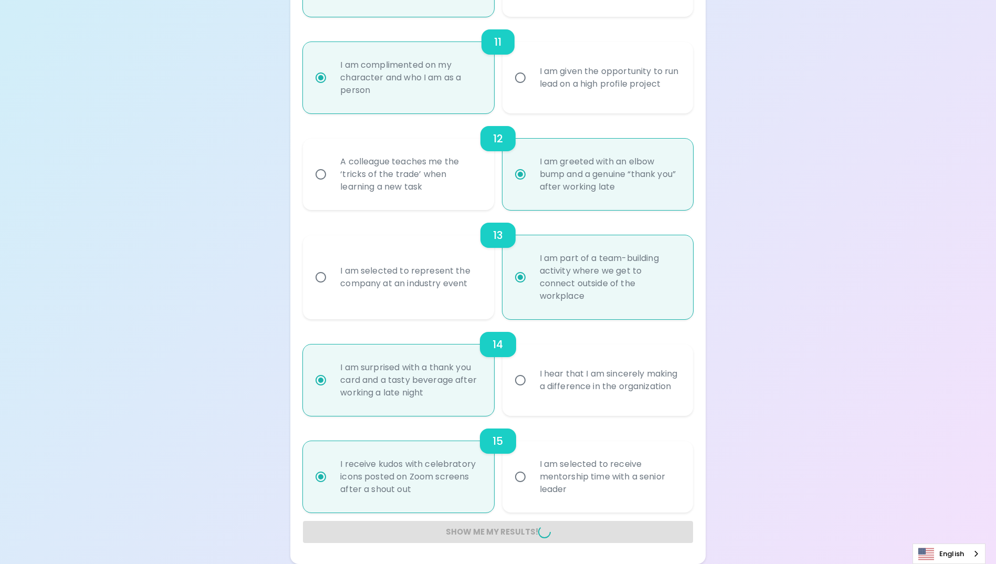
radio input "false"
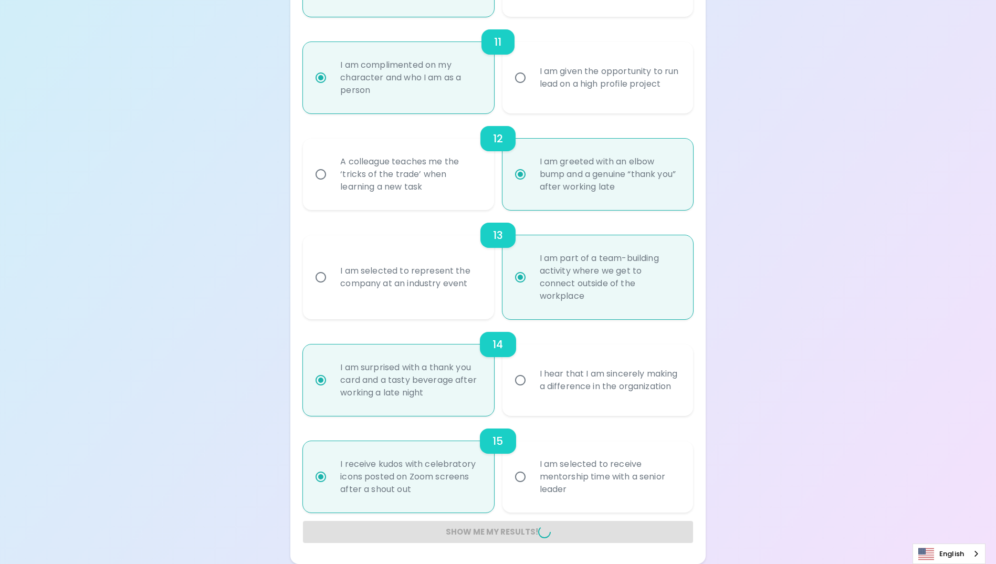
radio input "false"
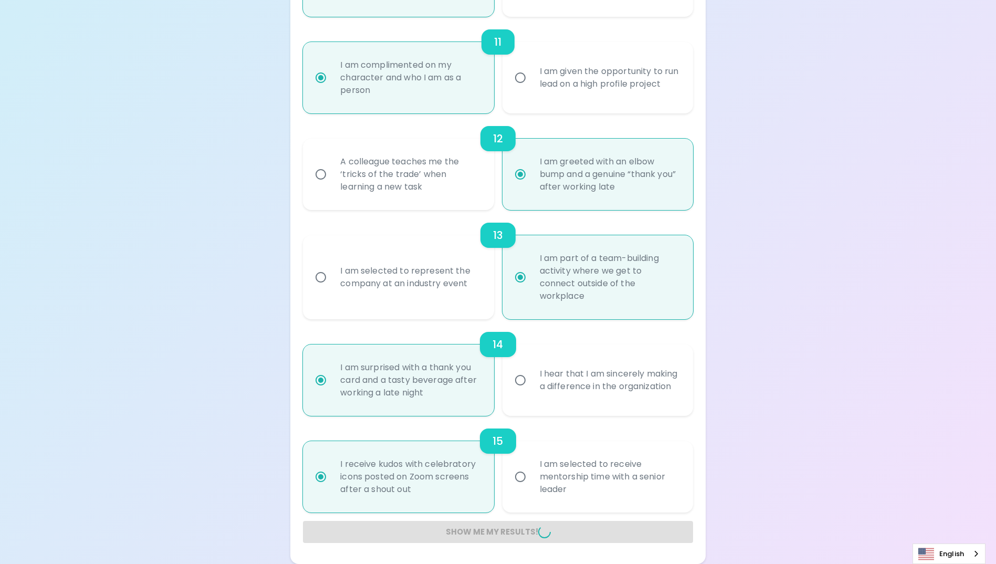
radio input "false"
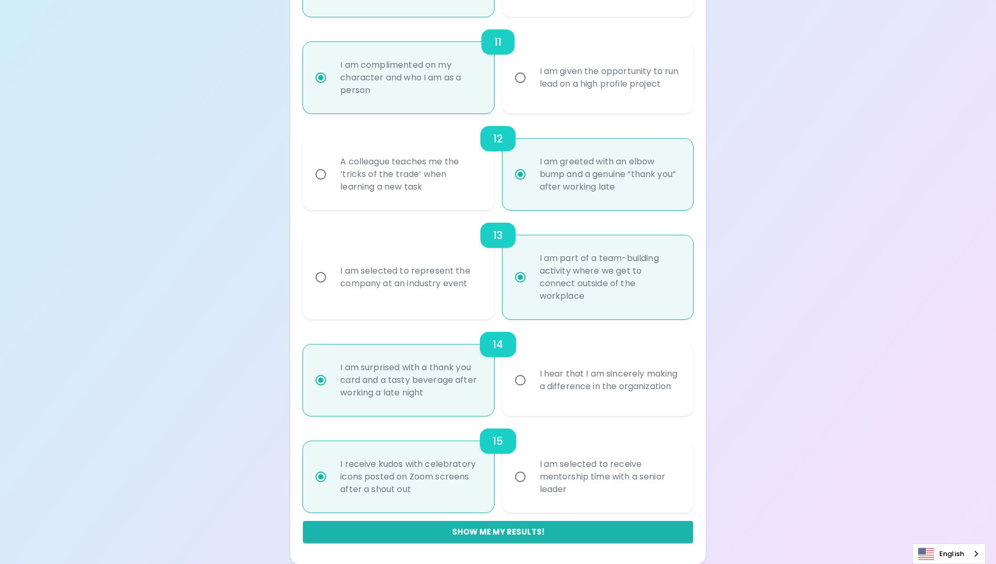
scroll to position [24, 0]
